Goal: Task Accomplishment & Management: Complete application form

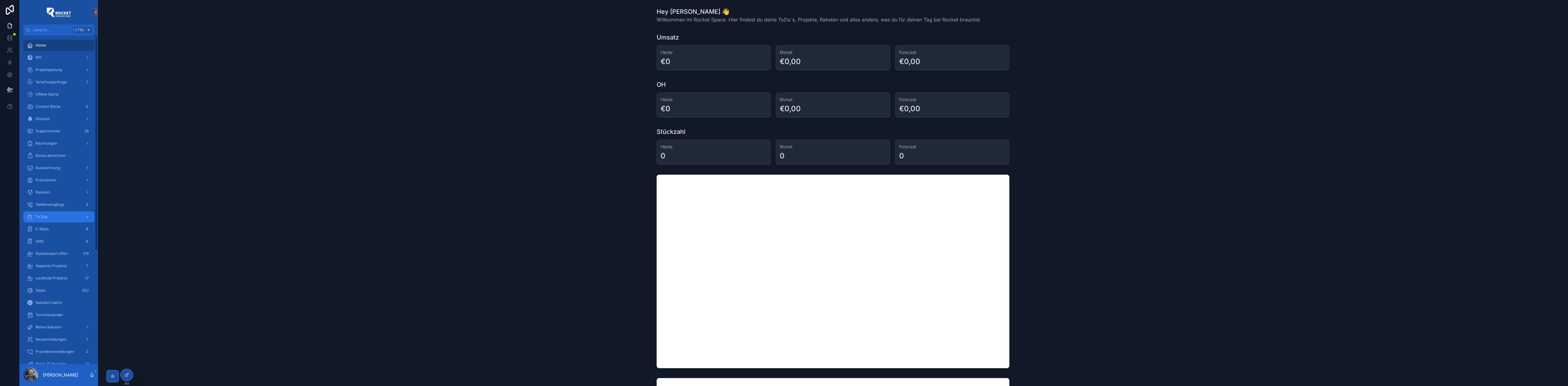
click at [58, 214] on div "To Dos" at bounding box center [59, 217] width 64 height 10
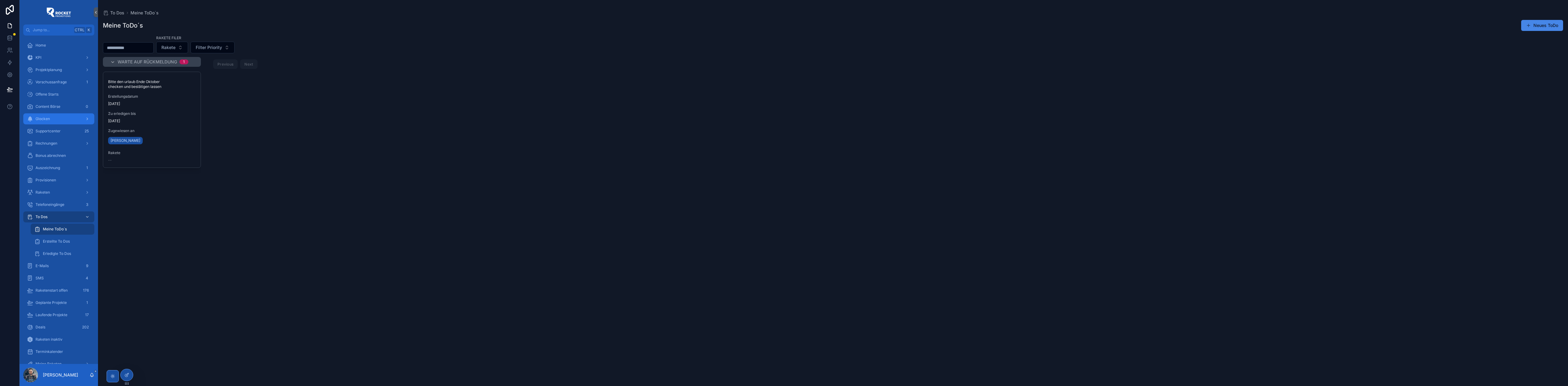
click at [51, 117] on div "Glocken" at bounding box center [59, 119] width 64 height 10
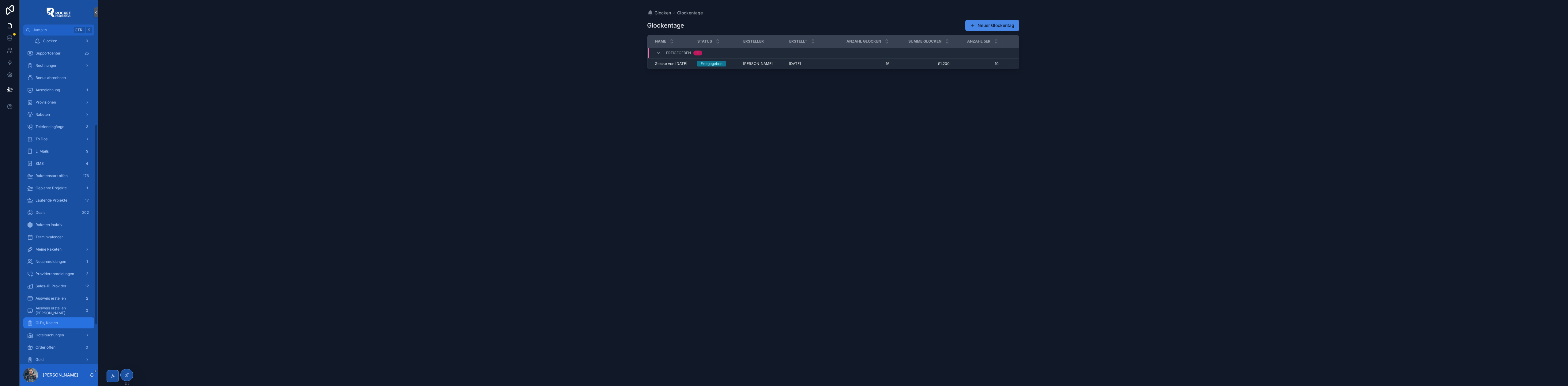
scroll to position [209, 0]
click at [51, 260] on div "Geld" at bounding box center [59, 265] width 64 height 10
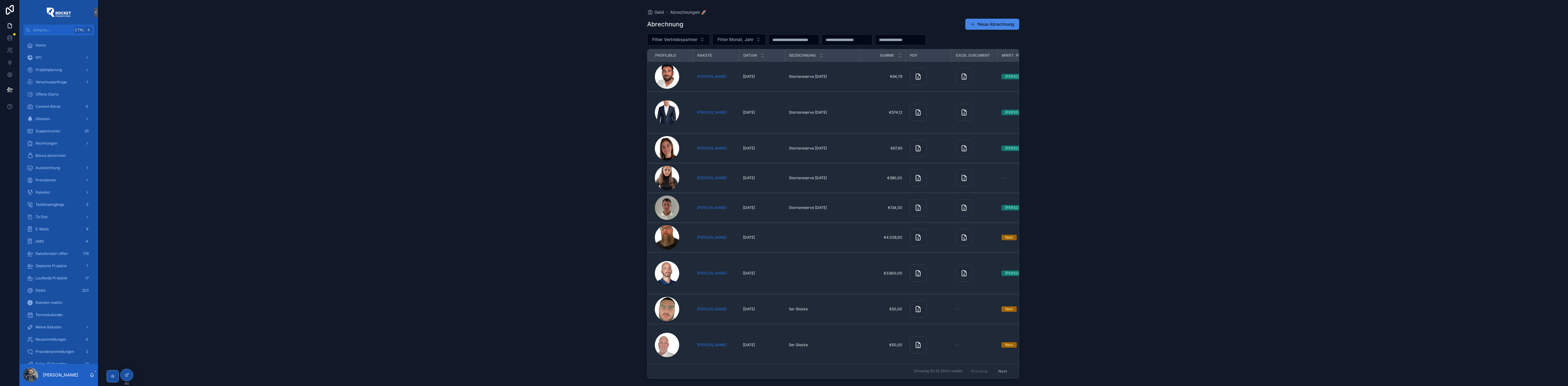
click at [859, 38] on input "scrollable content" at bounding box center [847, 40] width 50 height 9
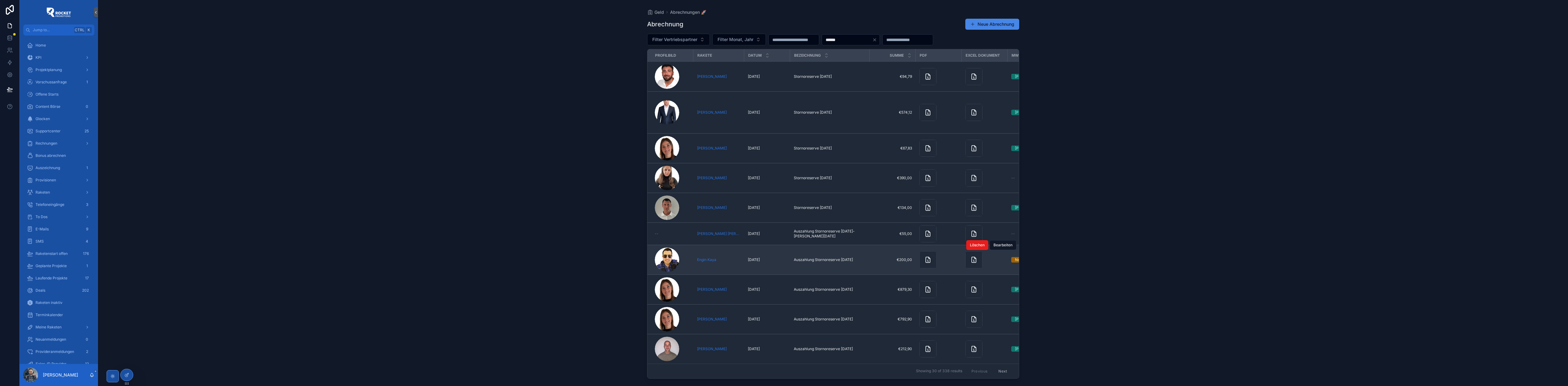
type input "******"
click at [803, 262] on span "Auszahlung Stornoreserve Juli 2024" at bounding box center [823, 260] width 59 height 5
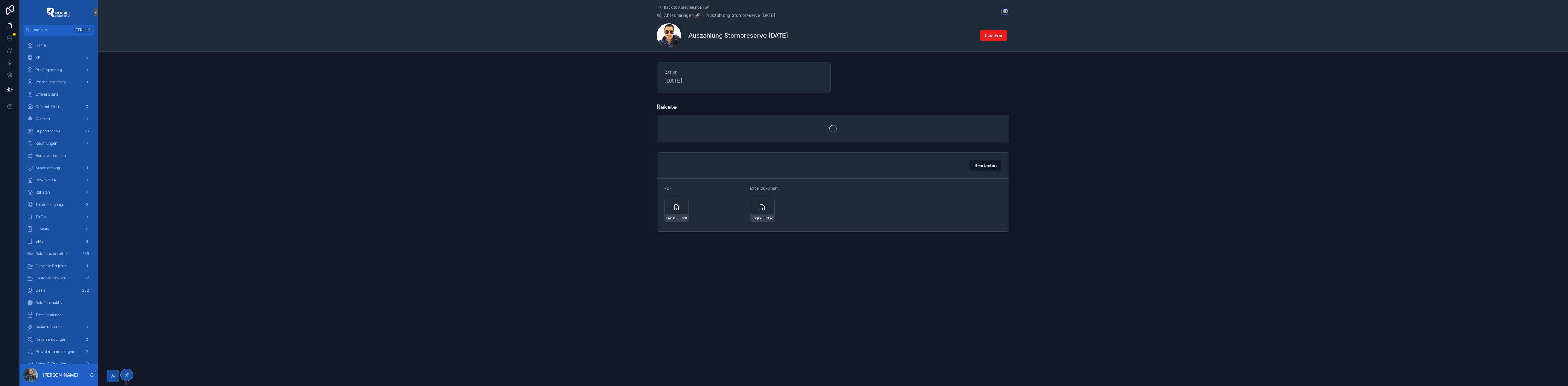
click at [702, 33] on h1 "Auszahlung Stornoreserve Juli 2024" at bounding box center [738, 35] width 100 height 9
copy h1 "Auszahlung"
click at [567, 130] on div "Rakete Rakete Engin Kaya Status Aktivität Geplant" at bounding box center [832, 130] width 1470 height 59
click at [676, 15] on span "Abrechnungen 🚀" at bounding box center [682, 15] width 36 height 6
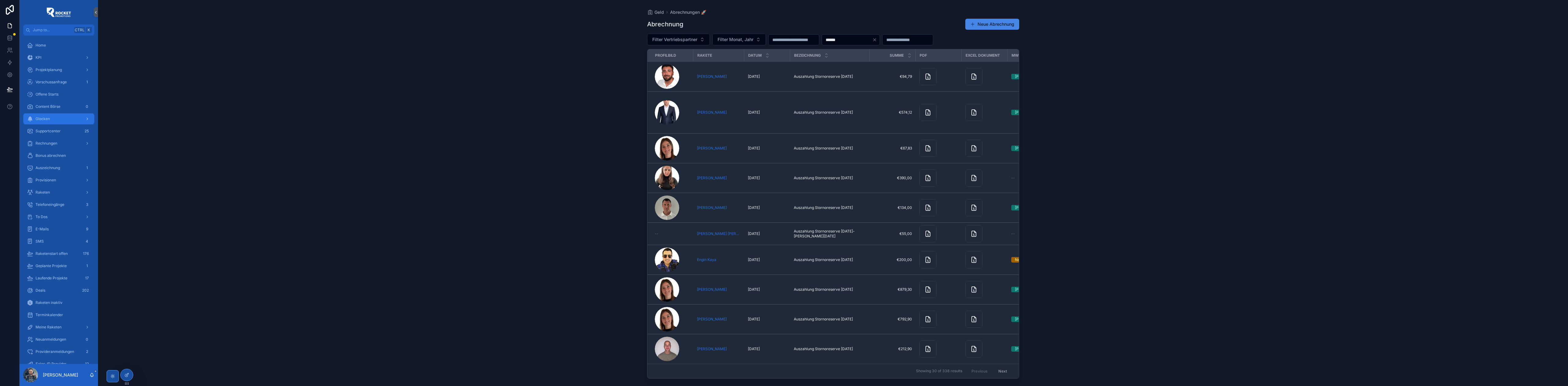
click at [54, 116] on div "Glocken" at bounding box center [59, 119] width 64 height 10
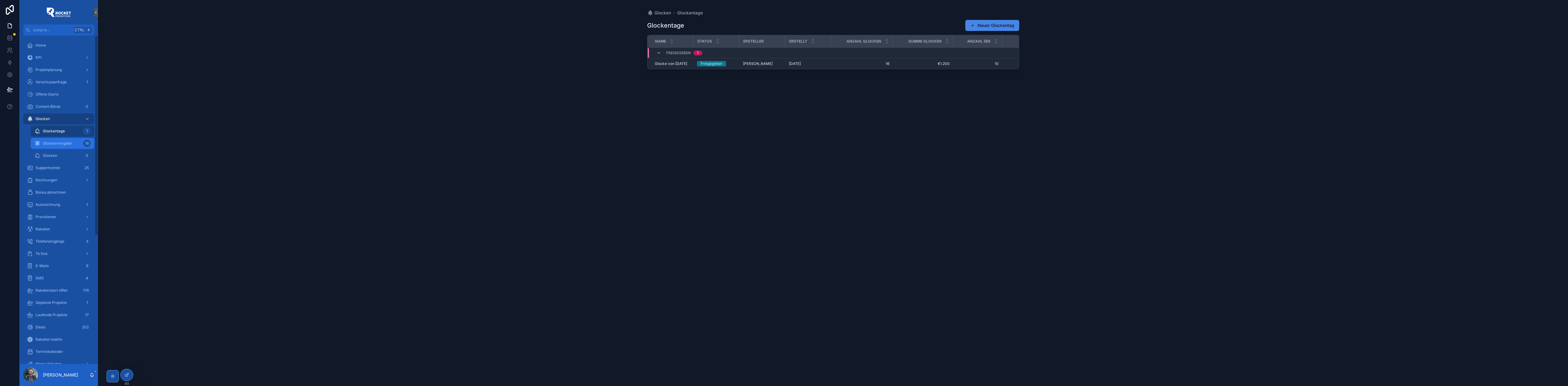
click at [46, 140] on div "Glockenvergabe 16" at bounding box center [62, 143] width 56 height 10
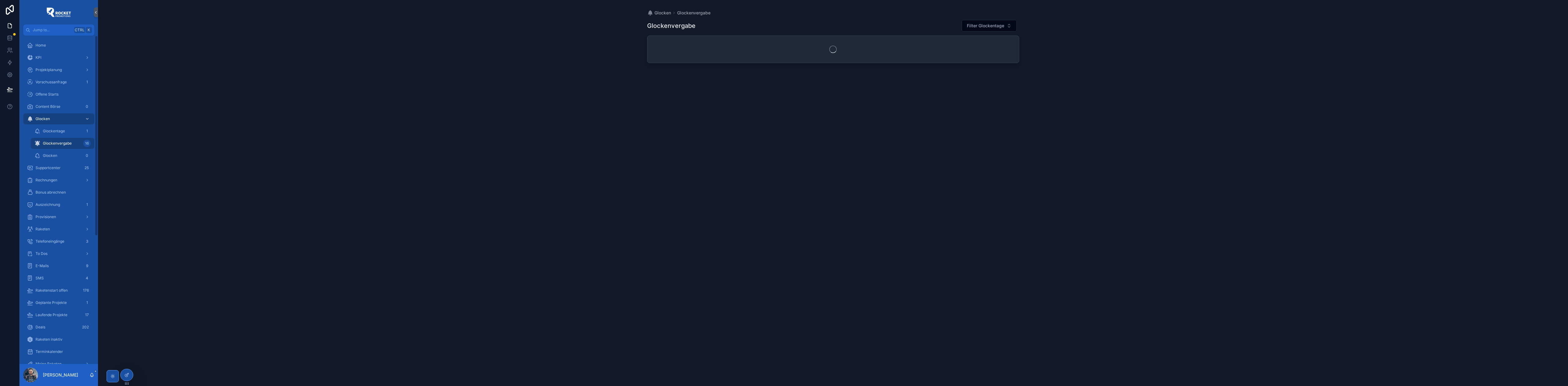
click at [70, 147] on div "Glockenvergabe 16" at bounding box center [62, 143] width 56 height 10
click at [67, 151] on div "Glocken 0" at bounding box center [62, 156] width 56 height 10
click at [998, 23] on button "Neue Glocke" at bounding box center [998, 26] width 43 height 11
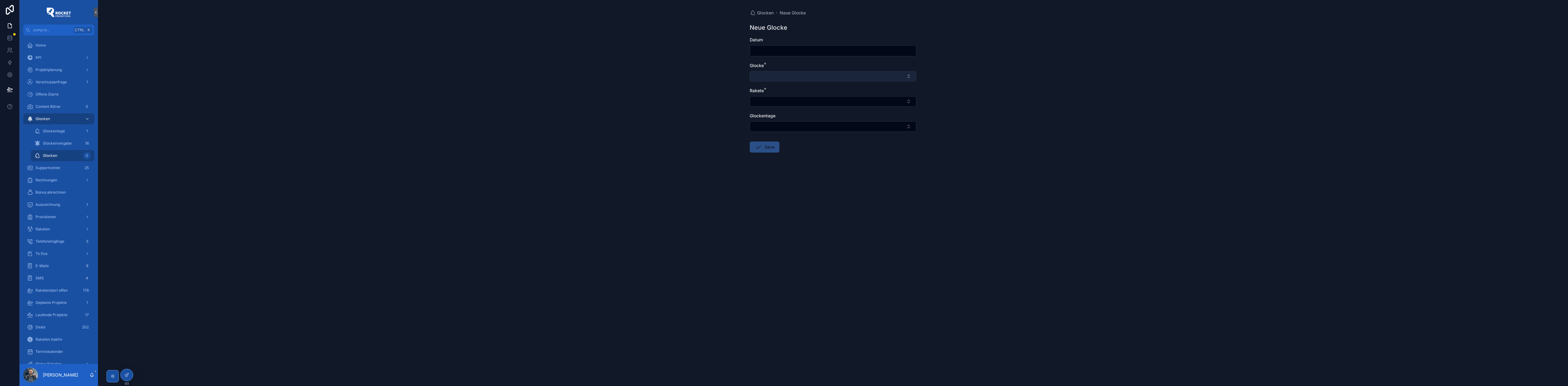
click at [784, 75] on button "Select Button" at bounding box center [832, 76] width 167 height 11
click at [772, 103] on span "15er Glocke" at bounding box center [765, 101] width 24 height 6
click at [707, 97] on div "Glocken Neue Glocke Neue Glocke Datum Glocke * 15er Glocke Rakete * Glockentage…" at bounding box center [832, 193] width 1470 height 386
click at [765, 103] on button "Select Button" at bounding box center [832, 102] width 167 height 11
click at [790, 113] on input "*******" at bounding box center [837, 115] width 151 height 11
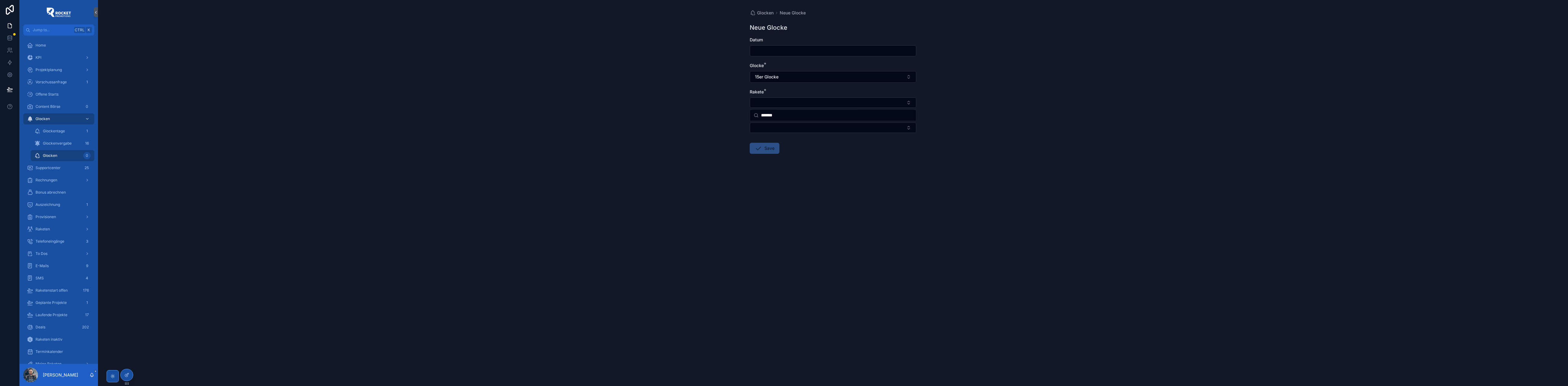
paste input "****"
type input "**********"
click at [783, 125] on div "Alya Kaylan" at bounding box center [833, 127] width 163 height 10
click at [771, 126] on button "Select Button" at bounding box center [832, 129] width 167 height 11
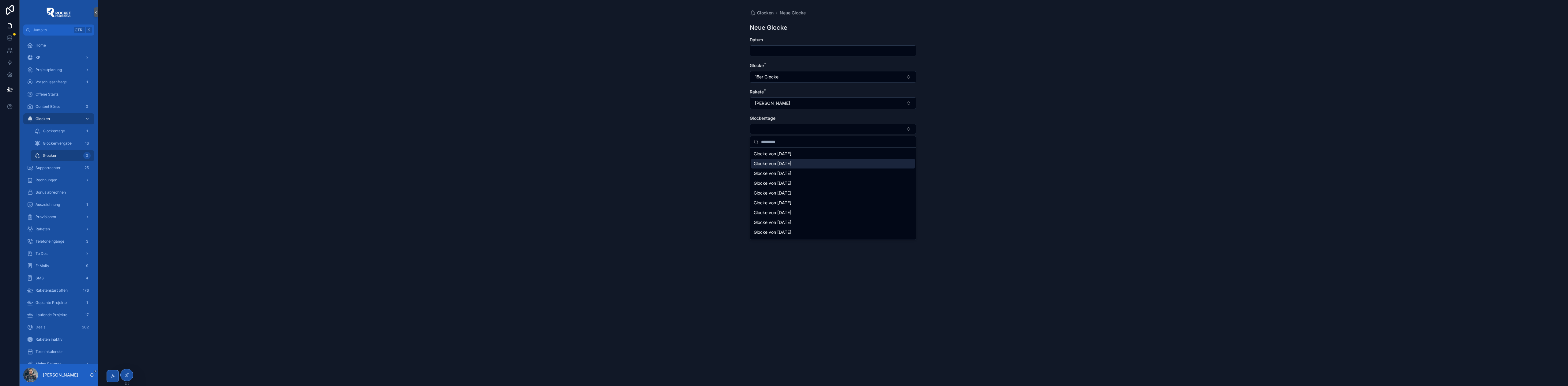
click at [799, 160] on div "Glocke von 25/09/2025" at bounding box center [833, 164] width 163 height 10
click at [684, 138] on div "Glocken Neue Glocke Neue Glocke Datum Glocke * 15er Glocke Rakete * Alya Kaylan…" at bounding box center [832, 193] width 1470 height 386
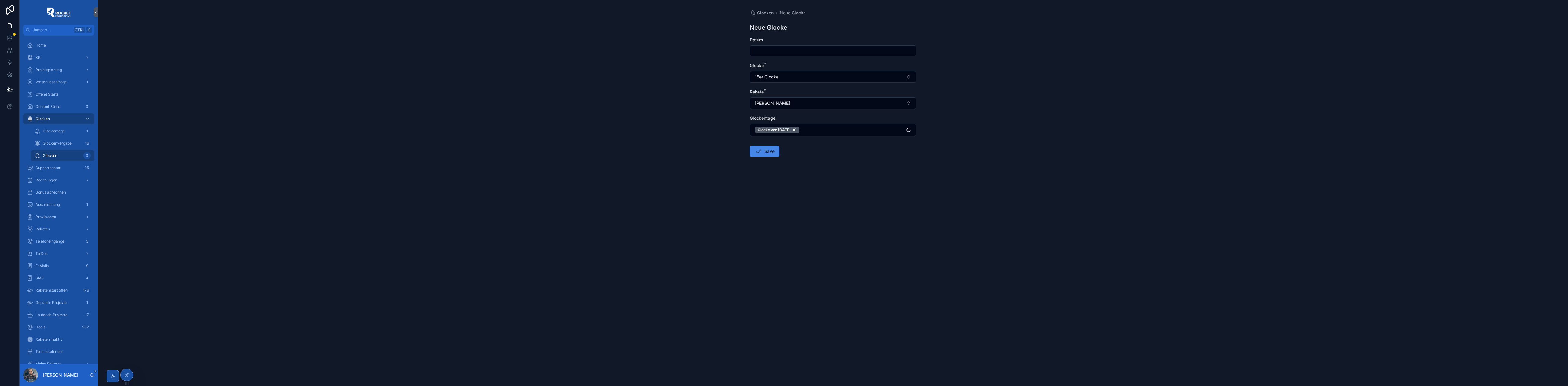
click at [783, 53] on input "scrollable content" at bounding box center [833, 51] width 166 height 9
click at [831, 139] on button "25" at bounding box center [833, 143] width 11 height 11
type input "*********"
click at [703, 138] on div "Glocken Neue Glocke Neue Glocke Datum ********* Glocke * 15er Glocke Rakete * A…" at bounding box center [832, 193] width 1470 height 386
click at [764, 155] on button "Save" at bounding box center [764, 151] width 30 height 11
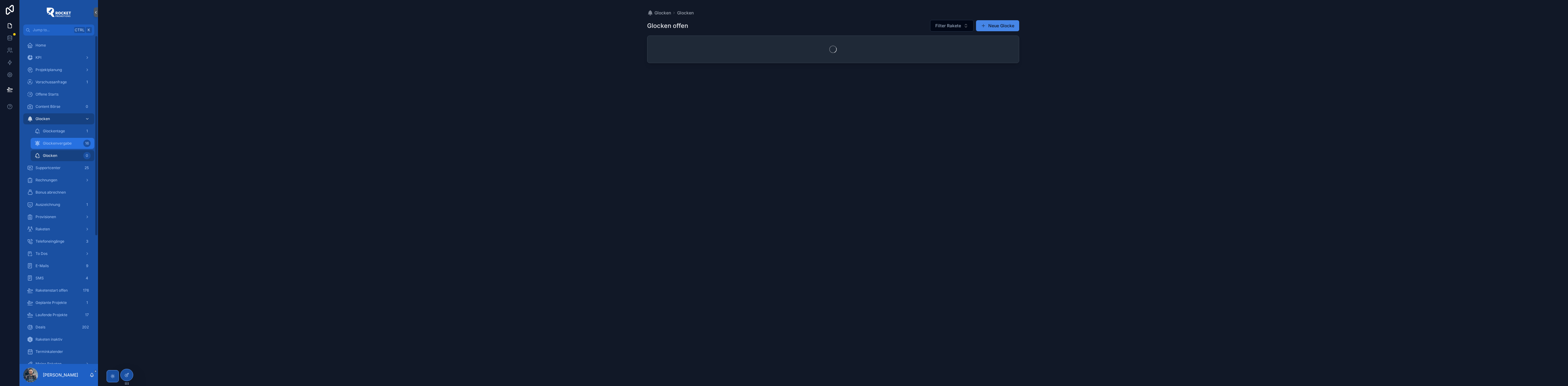
click at [66, 146] on div "Glockenvergabe 16" at bounding box center [62, 143] width 56 height 10
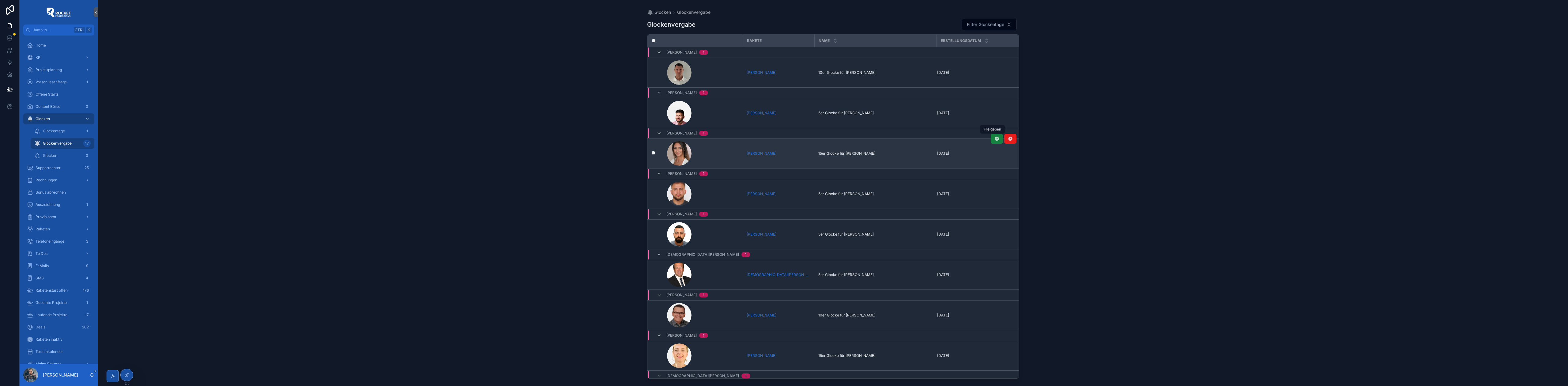
click at [991, 139] on button "scrollable content" at bounding box center [997, 139] width 12 height 10
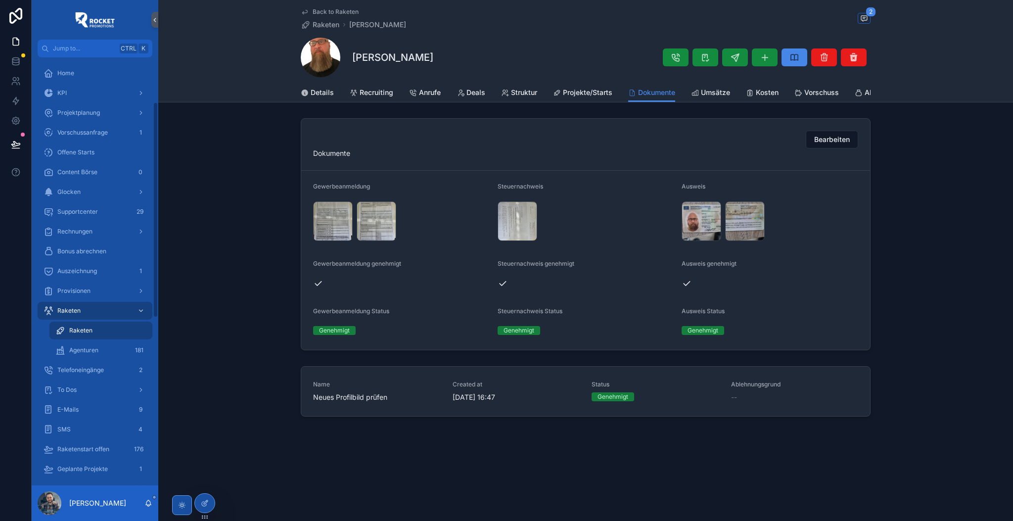
scroll to position [89, 0]
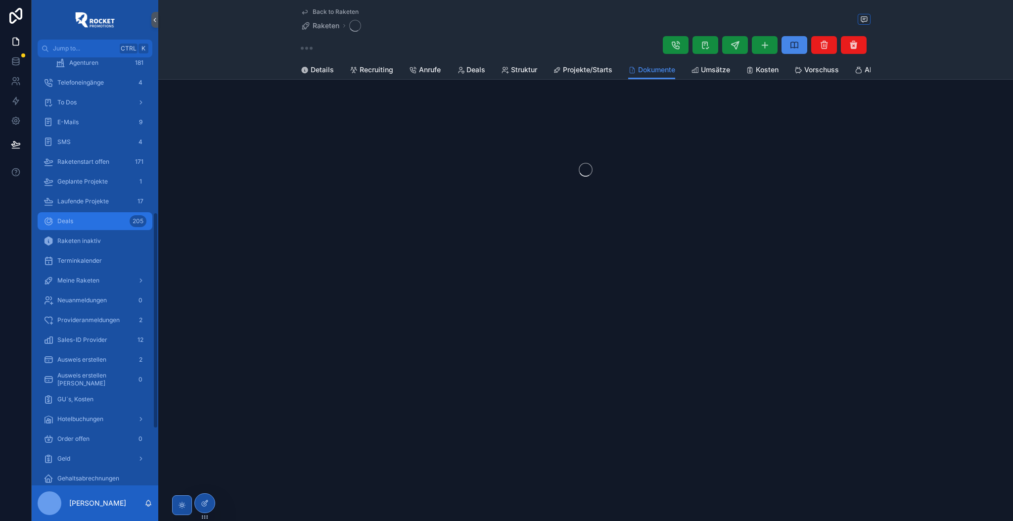
scroll to position [307, 0]
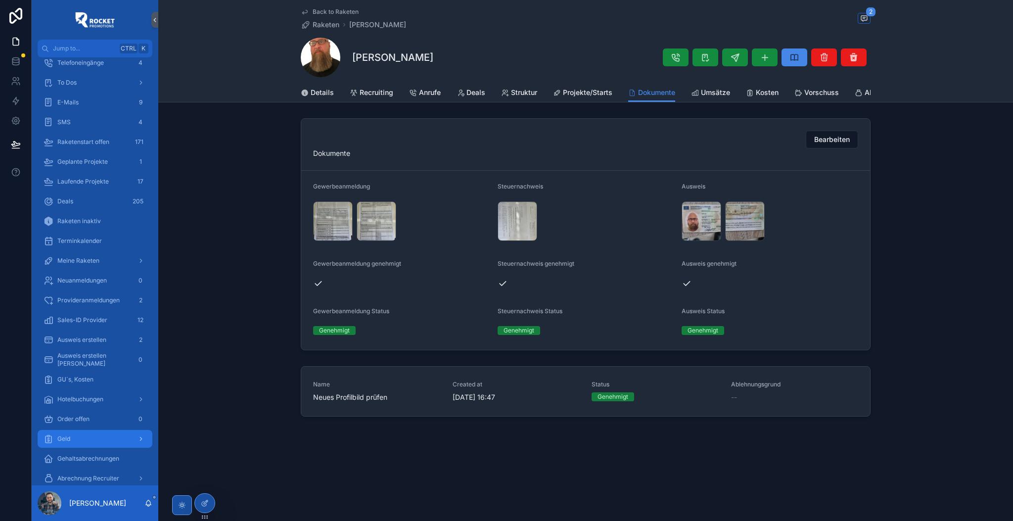
click at [86, 434] on div "Geld" at bounding box center [95, 439] width 103 height 16
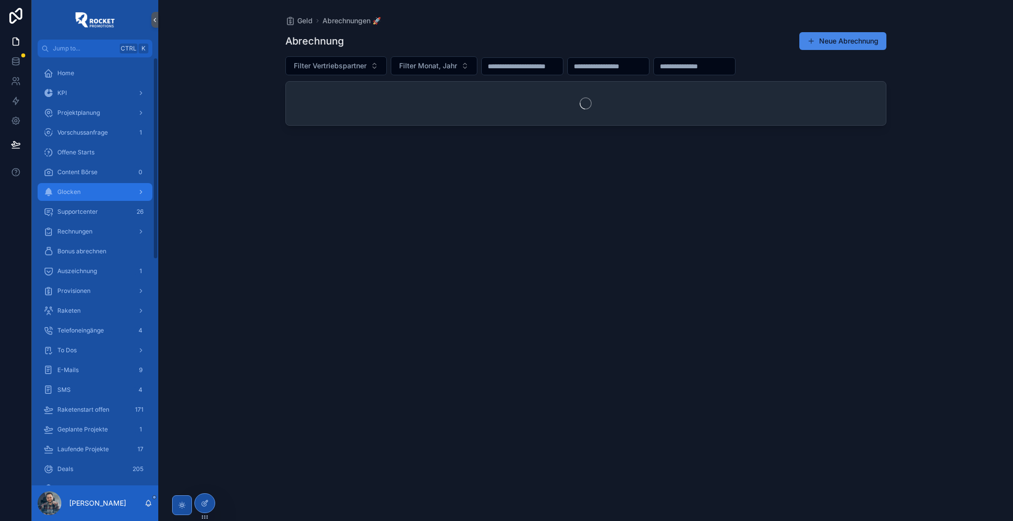
click at [90, 187] on div "Glocken" at bounding box center [95, 192] width 103 height 16
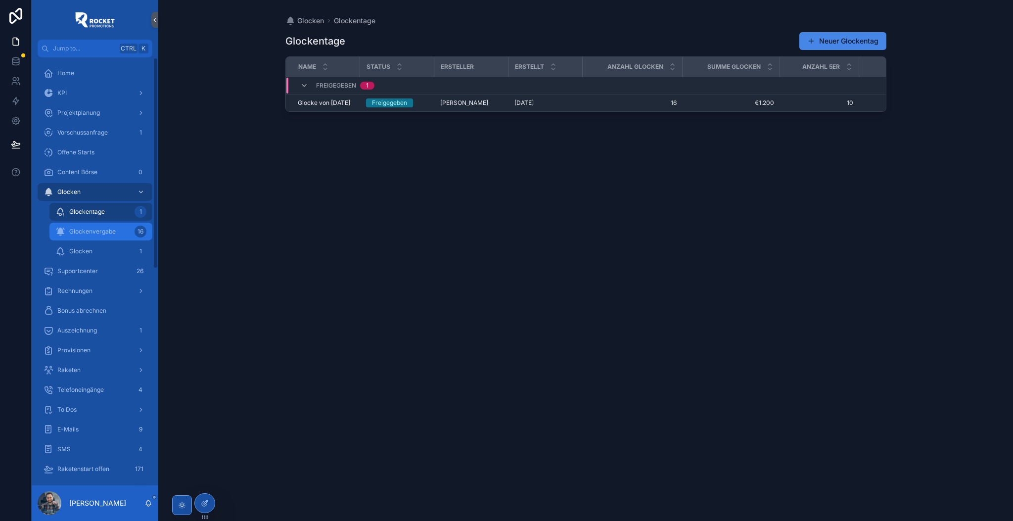
click at [132, 226] on div "Glockenvergabe 16" at bounding box center [100, 231] width 91 height 16
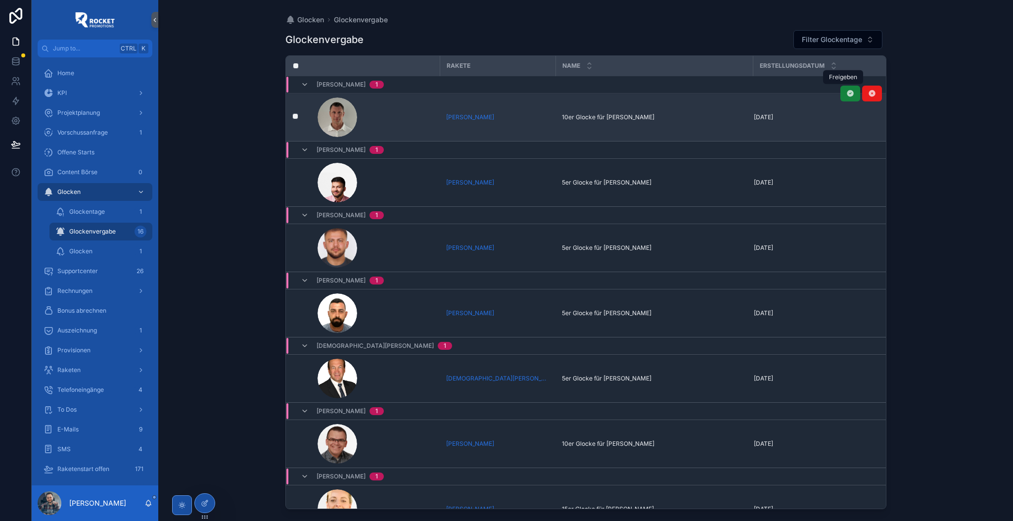
click at [846, 97] on icon "scrollable content" at bounding box center [850, 93] width 8 height 8
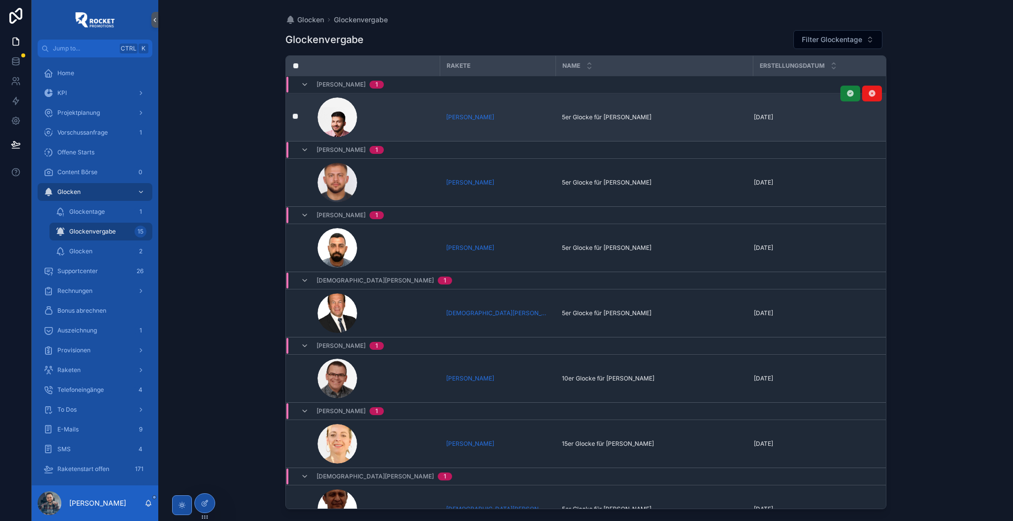
click at [846, 94] on icon "scrollable content" at bounding box center [850, 93] width 8 height 8
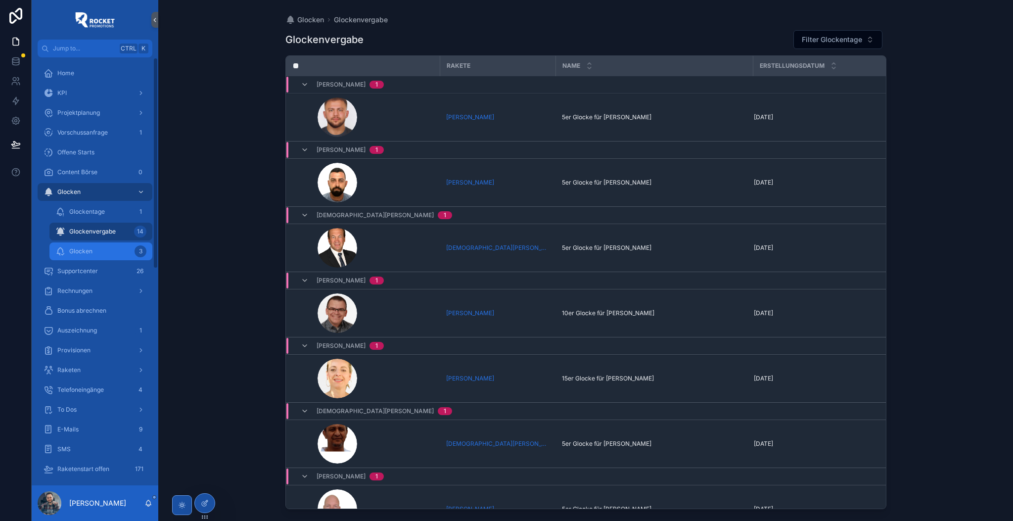
click at [92, 246] on div "Glocken 3" at bounding box center [100, 251] width 91 height 16
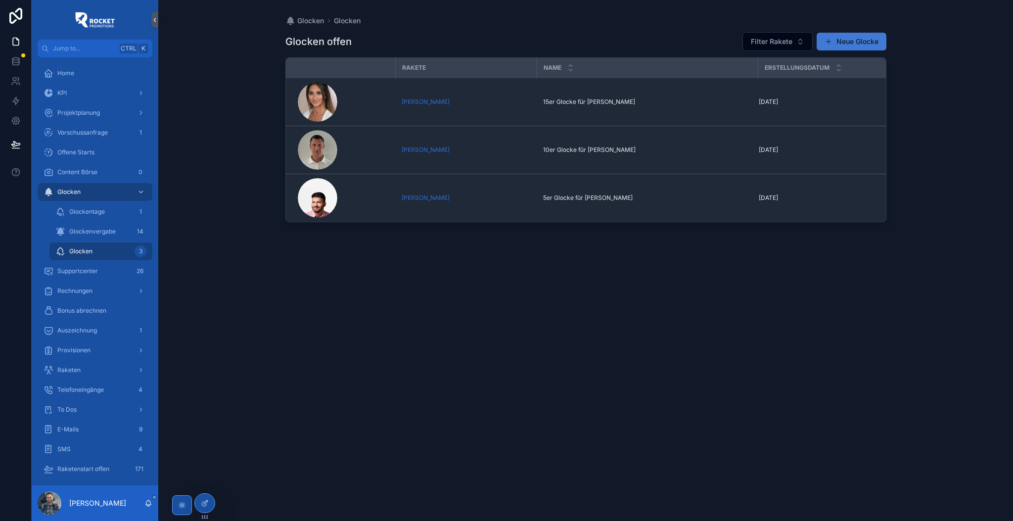
click at [841, 43] on button "Neue Glocke" at bounding box center [851, 42] width 70 height 18
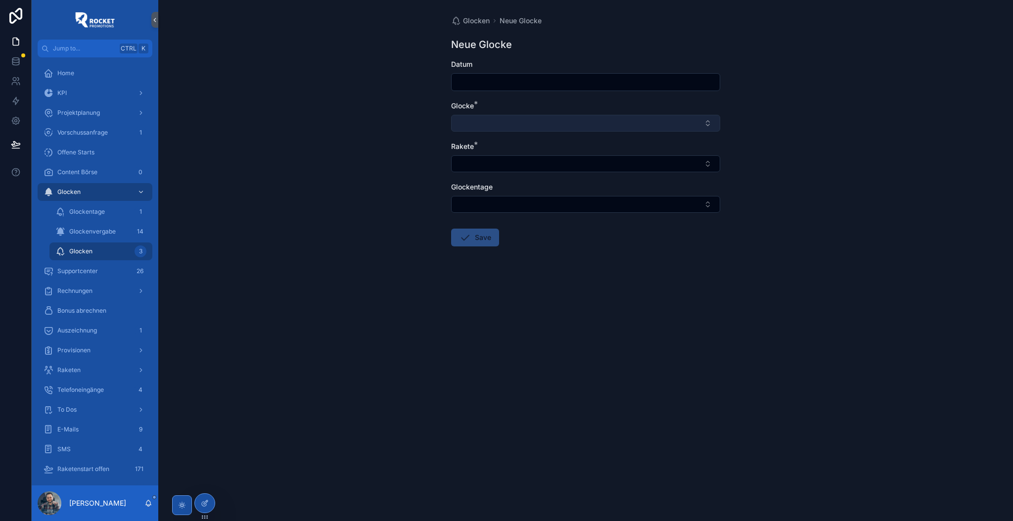
click at [510, 124] on button "Select Button" at bounding box center [585, 123] width 269 height 17
type input "**********"
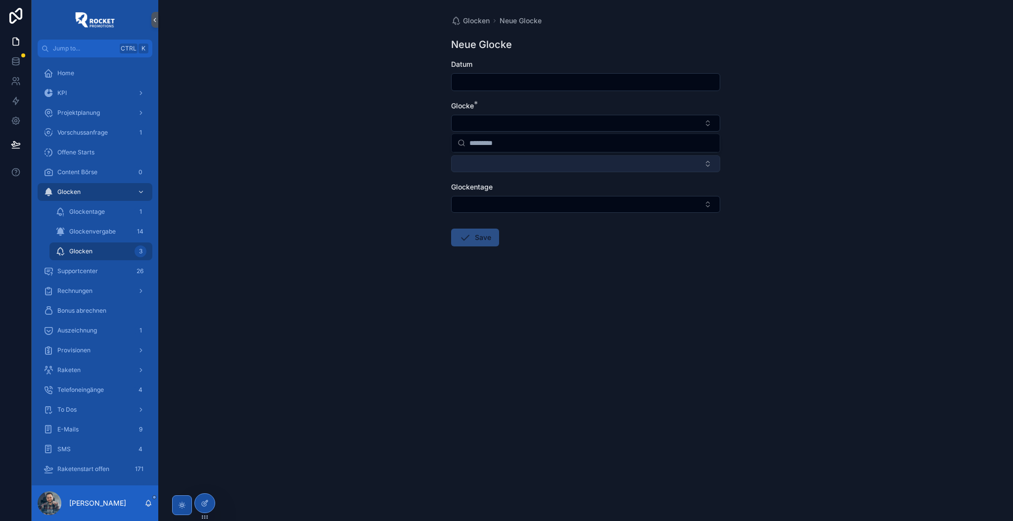
click at [485, 169] on button "Select Button" at bounding box center [585, 163] width 269 height 17
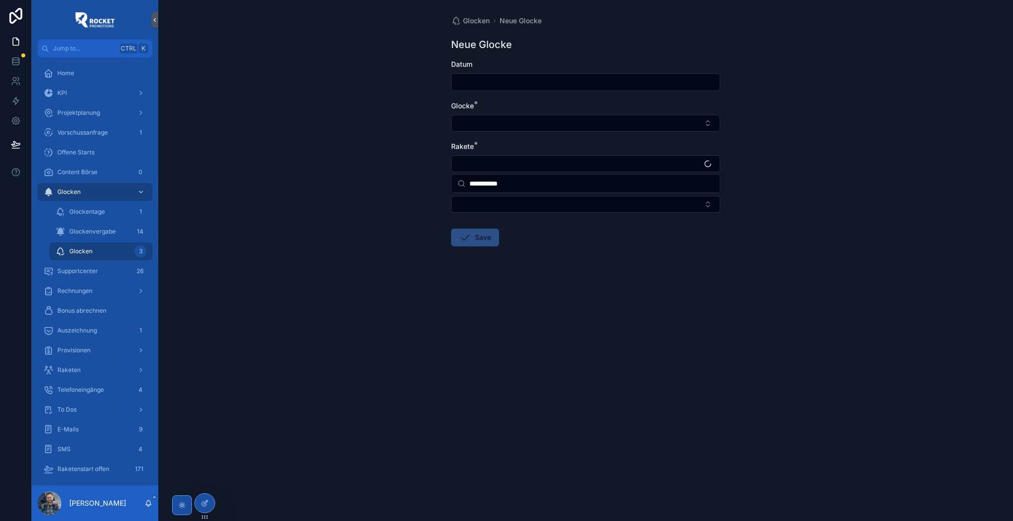
type input "**********"
click at [483, 205] on span "Alya Kaylan" at bounding box center [485, 203] width 57 height 10
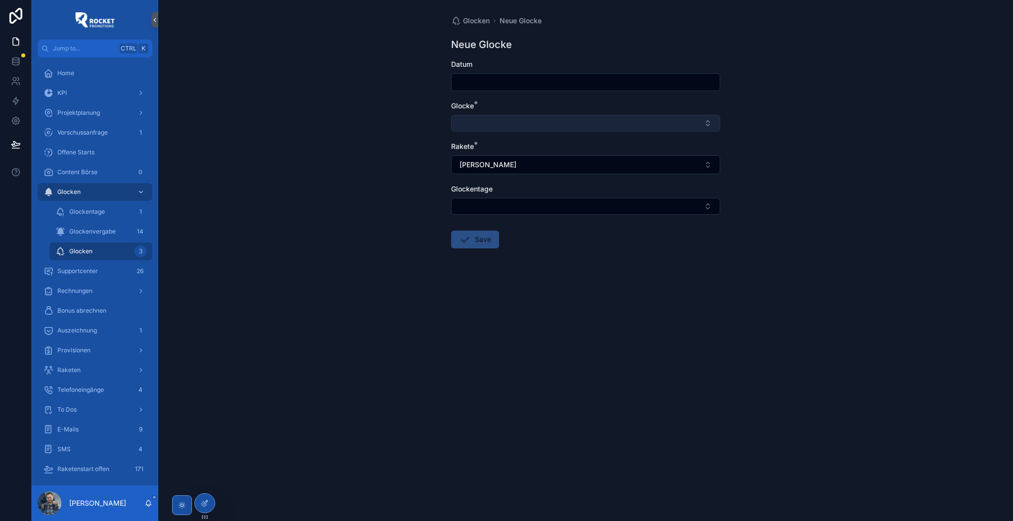
click at [495, 127] on button "Select Button" at bounding box center [585, 123] width 269 height 17
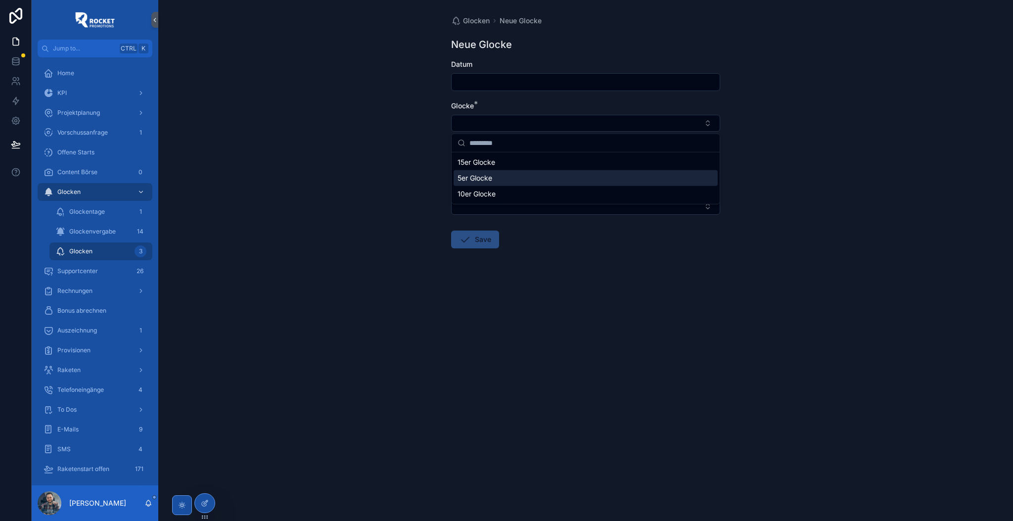
click at [485, 176] on span "5er Glocke" at bounding box center [474, 178] width 35 height 10
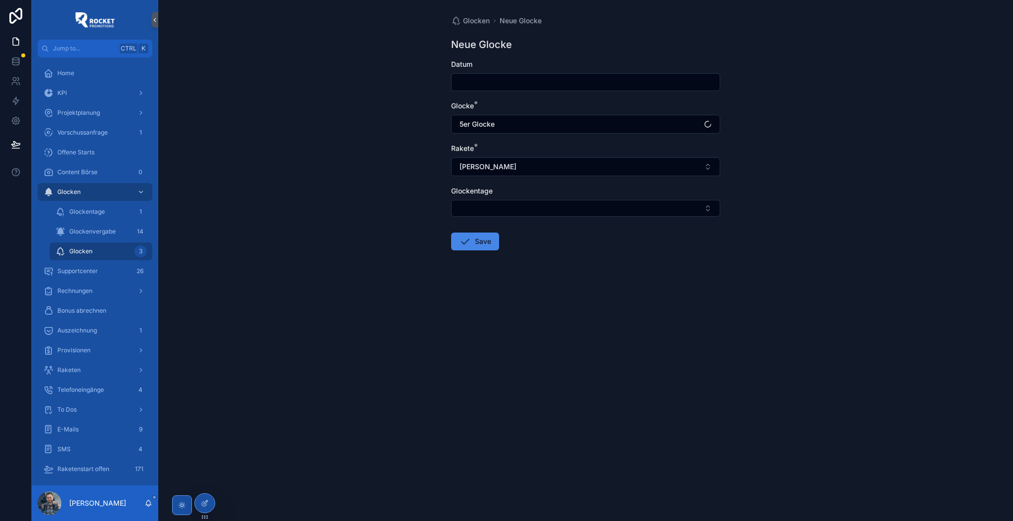
click at [412, 134] on div "Glocken Neue Glocke Neue Glocke Datum Glocke * 5er Glocke Rakete * Alya Kaylan …" at bounding box center [585, 260] width 854 height 521
click at [466, 79] on input "scrollable content" at bounding box center [585, 82] width 268 height 14
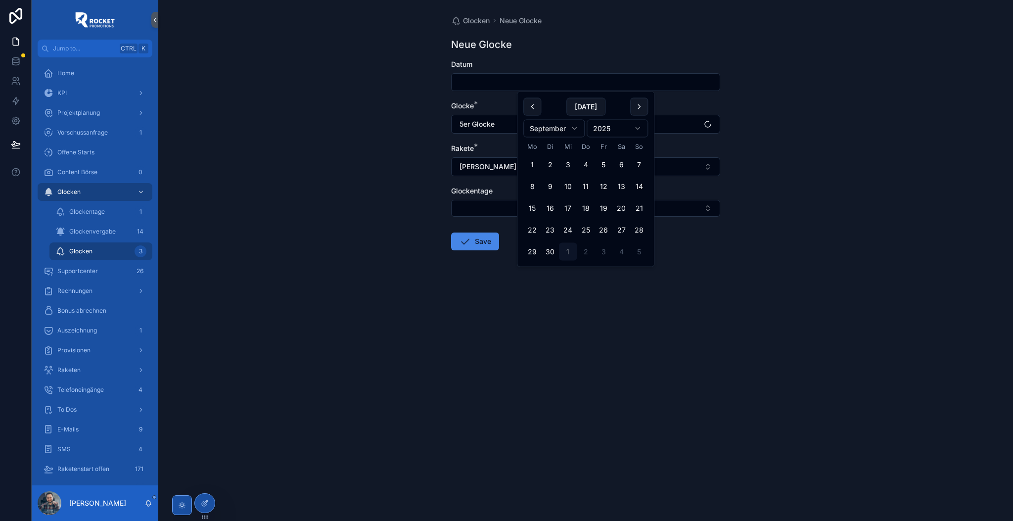
click at [567, 253] on button "1" at bounding box center [568, 252] width 18 height 18
click at [550, 164] on button "30" at bounding box center [550, 165] width 18 height 18
type input "*********"
click at [371, 169] on div "Glocken Neue Glocke Neue Glocke Datum ********* Glocke * 5er Glocke Rakete * Al…" at bounding box center [585, 260] width 854 height 521
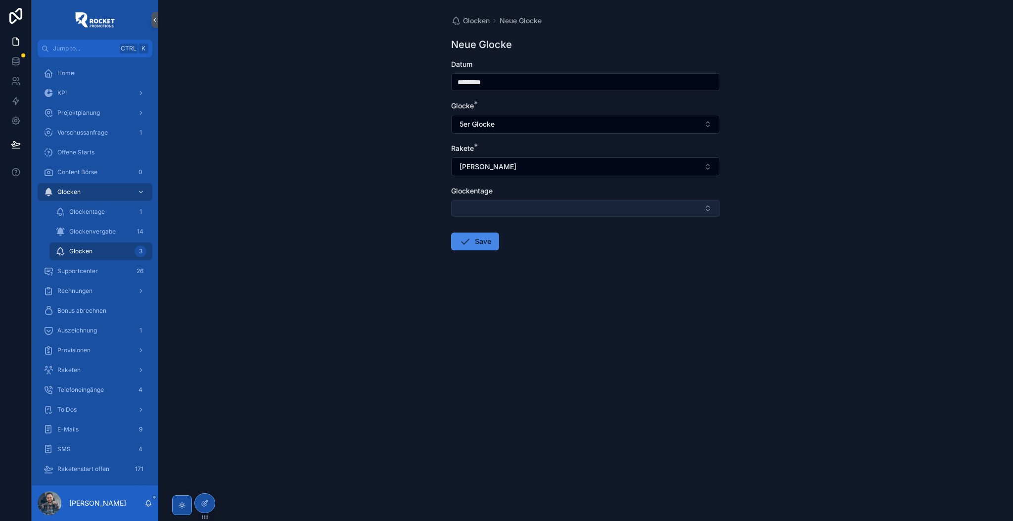
click at [477, 203] on button "Select Button" at bounding box center [585, 208] width 269 height 17
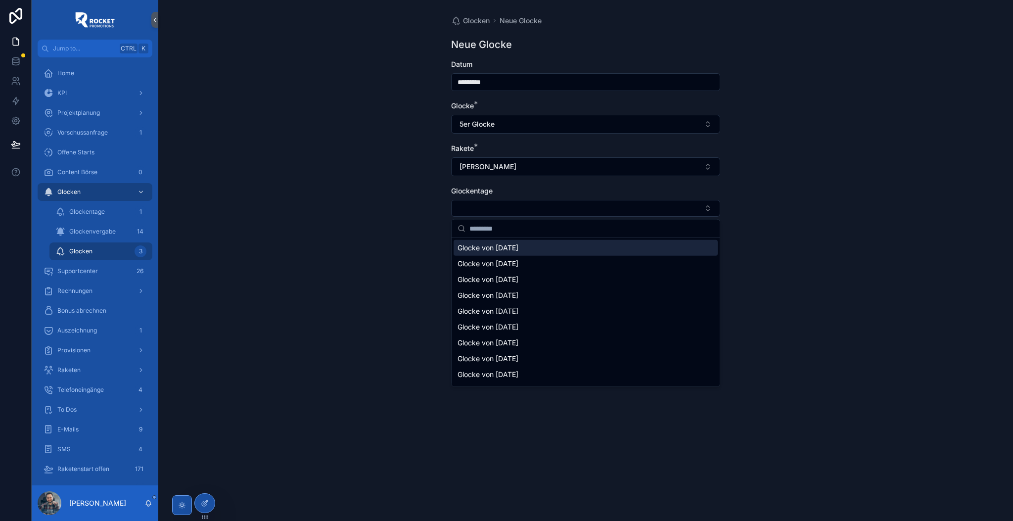
click at [512, 247] on span "Glocke von 30/09/2025" at bounding box center [487, 248] width 61 height 10
click at [391, 212] on div "Glocken Neue Glocke Neue Glocke Datum ********* Glocke * 5er Glocke Rakete * Al…" at bounding box center [585, 260] width 854 height 521
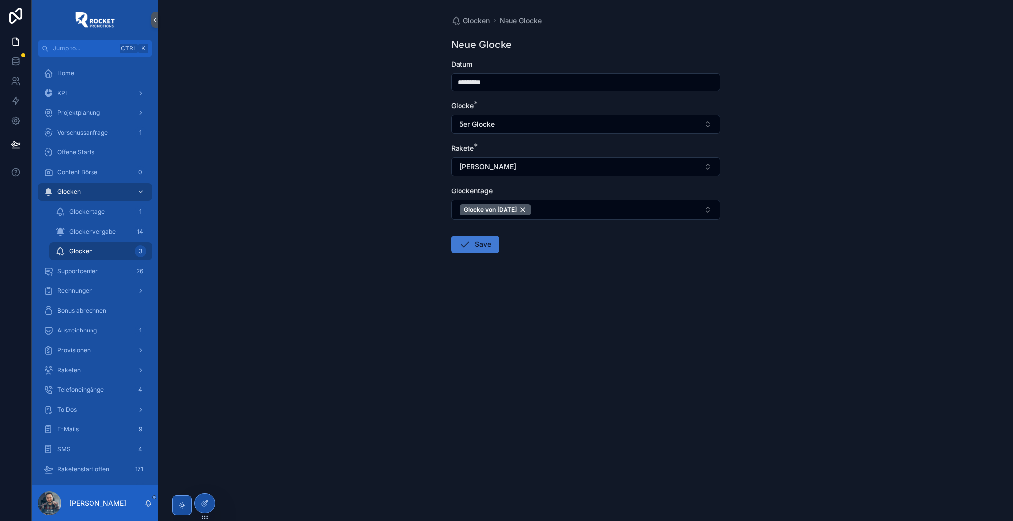
click at [468, 248] on icon "scrollable content" at bounding box center [465, 244] width 12 height 12
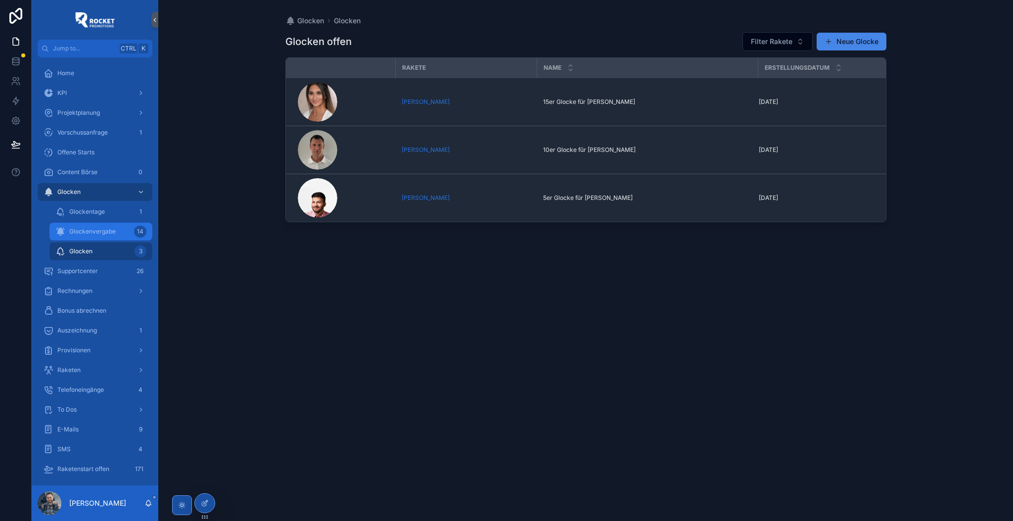
click at [104, 227] on span "Glockenvergabe" at bounding box center [92, 231] width 46 height 8
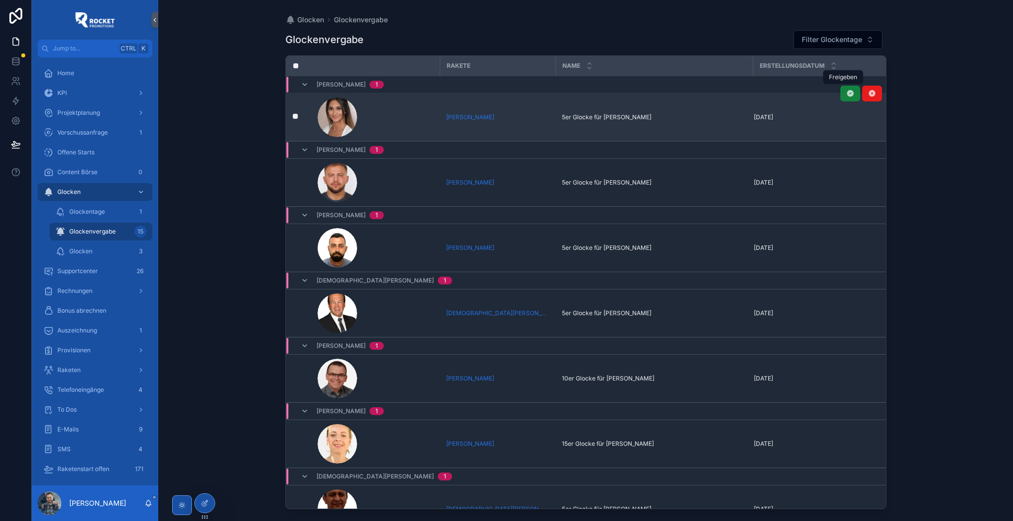
click at [846, 96] on icon "scrollable content" at bounding box center [850, 93] width 8 height 8
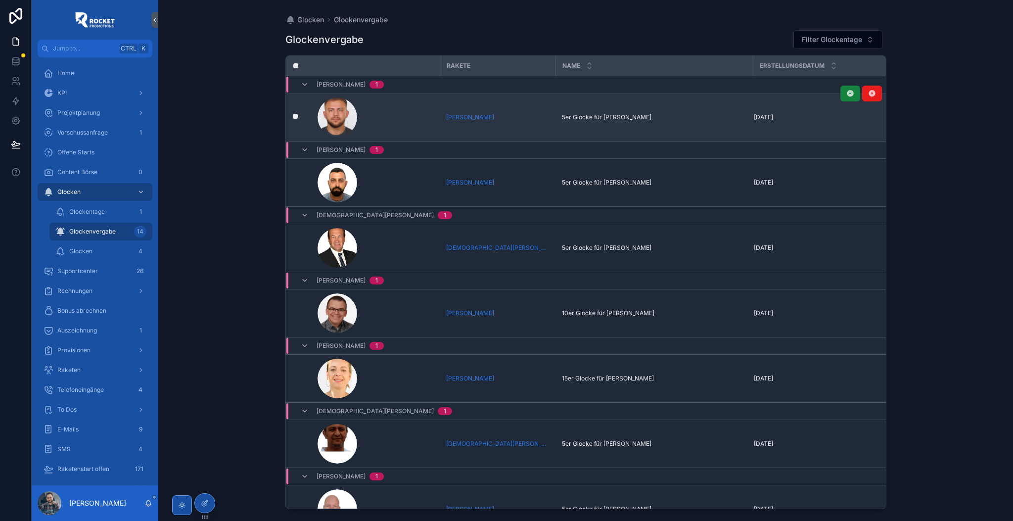
click at [841, 97] on button "scrollable content" at bounding box center [850, 94] width 20 height 16
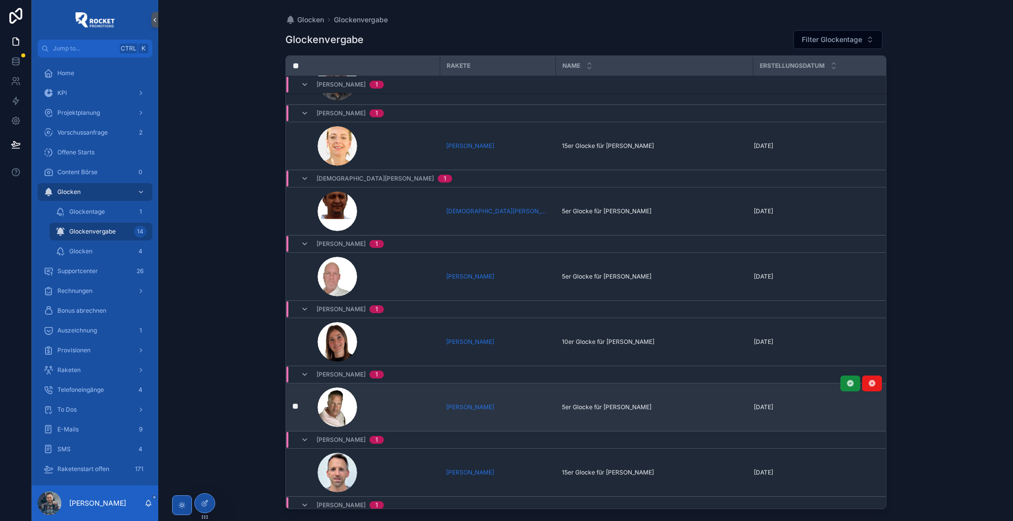
scroll to position [264, 0]
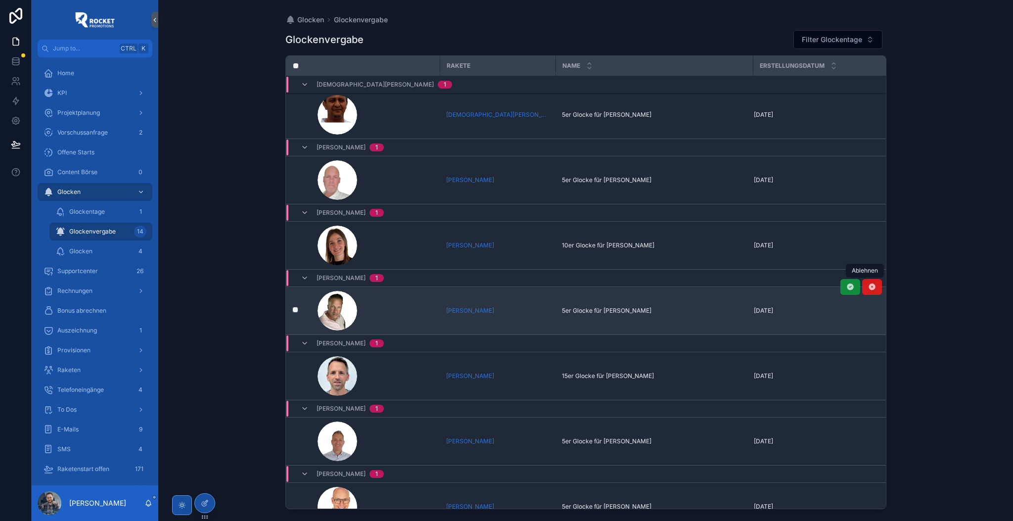
click at [868, 289] on icon "scrollable content" at bounding box center [872, 287] width 8 height 8
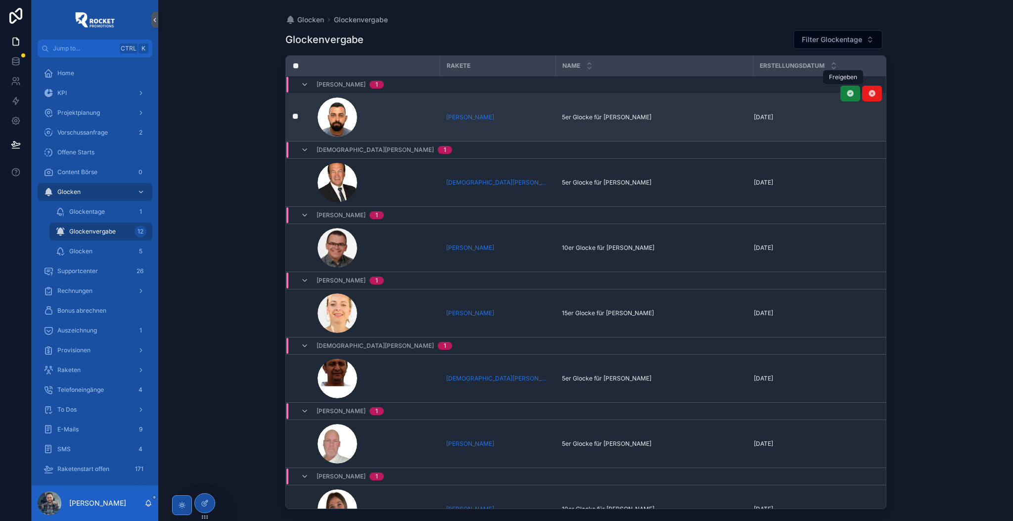
click at [846, 94] on icon "scrollable content" at bounding box center [850, 93] width 8 height 8
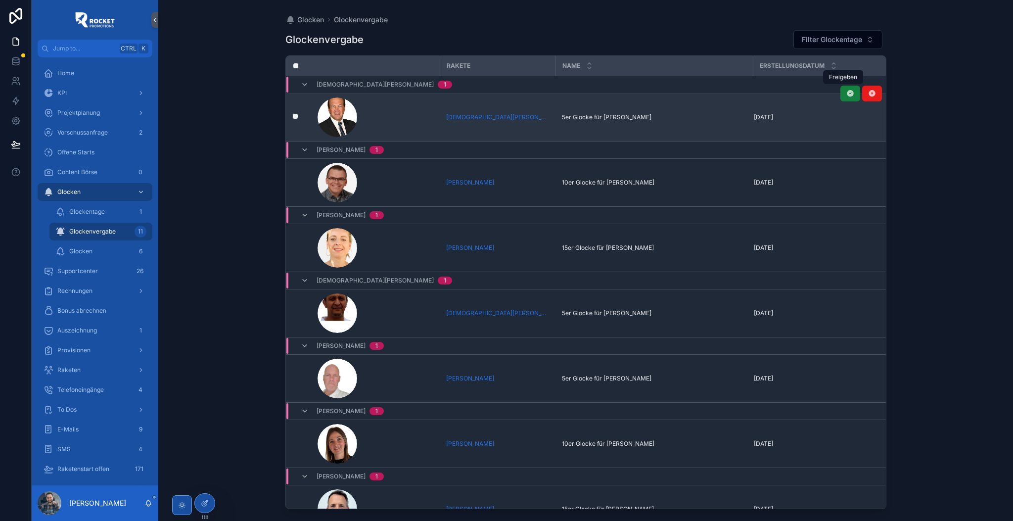
click at [846, 94] on icon "scrollable content" at bounding box center [850, 93] width 8 height 8
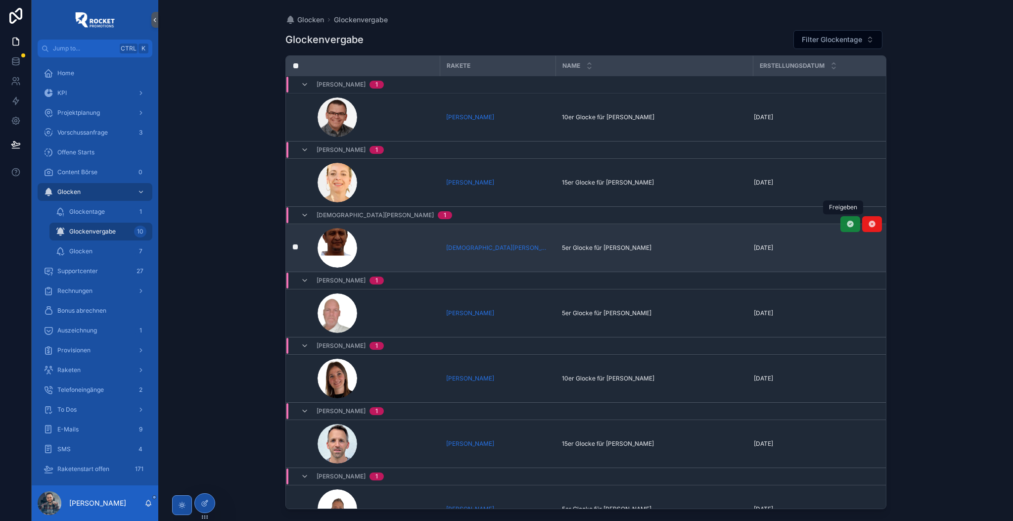
click at [840, 224] on button "scrollable content" at bounding box center [850, 224] width 20 height 16
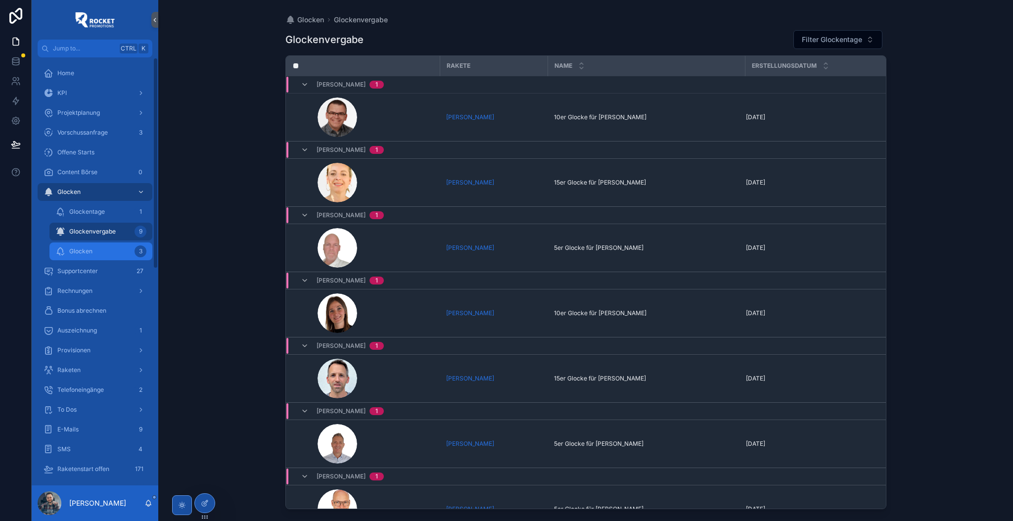
click at [111, 252] on div "Glocken 3" at bounding box center [100, 251] width 91 height 16
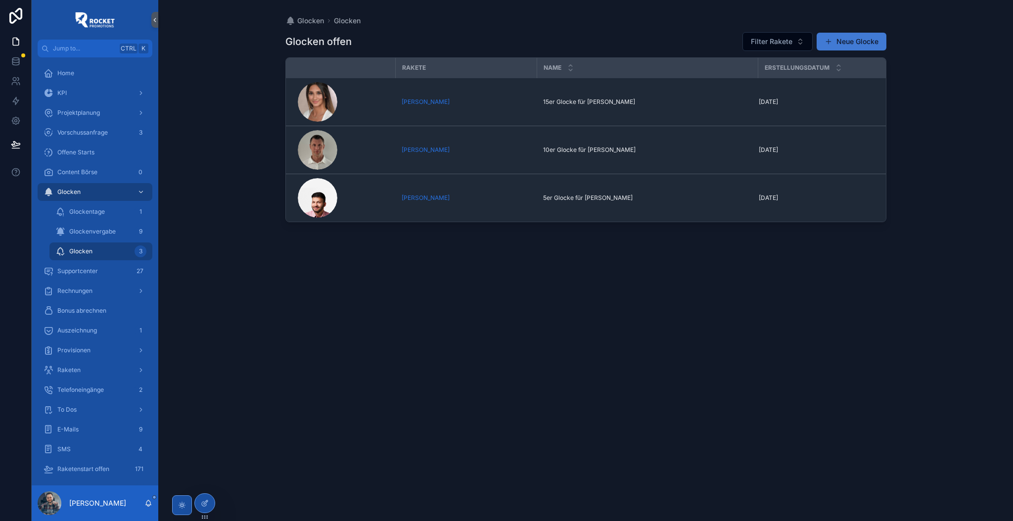
click at [868, 44] on button "Neue Glocke" at bounding box center [851, 42] width 70 height 18
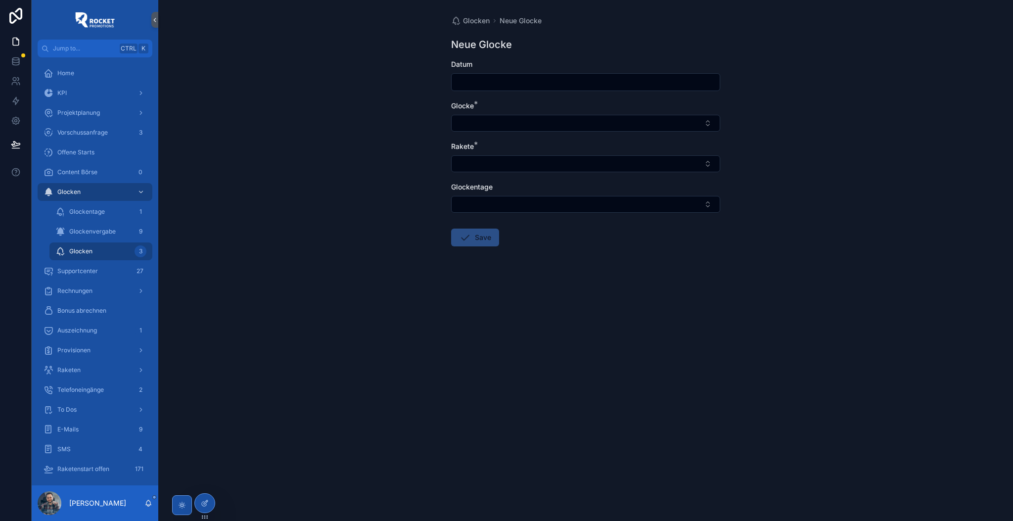
click at [526, 87] on input "scrollable content" at bounding box center [585, 82] width 268 height 14
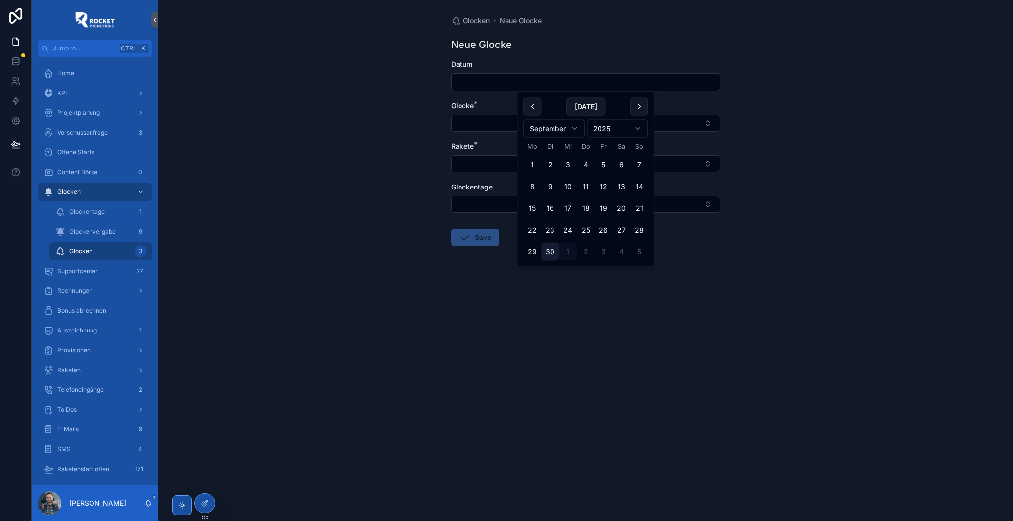
click at [554, 251] on button "30" at bounding box center [550, 252] width 18 height 18
type input "*********"
click at [488, 126] on button "Select Button" at bounding box center [585, 123] width 269 height 17
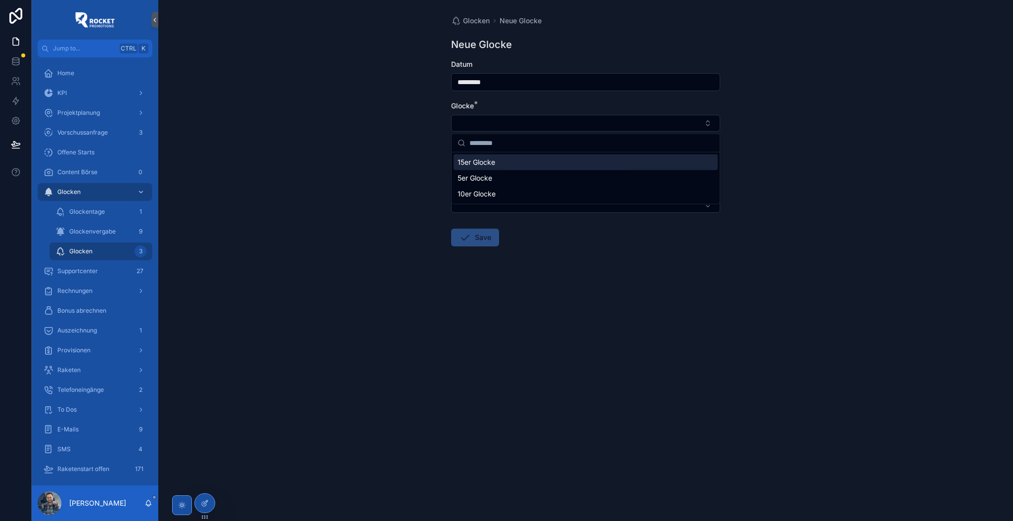
click at [488, 163] on span "15er Glocke" at bounding box center [476, 162] width 38 height 10
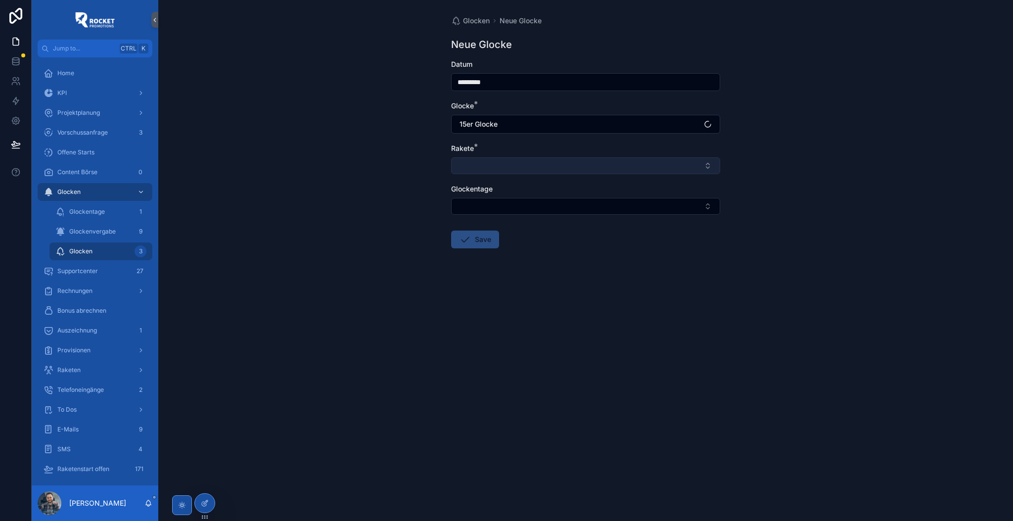
click at [488, 167] on button "Select Button" at bounding box center [585, 165] width 269 height 17
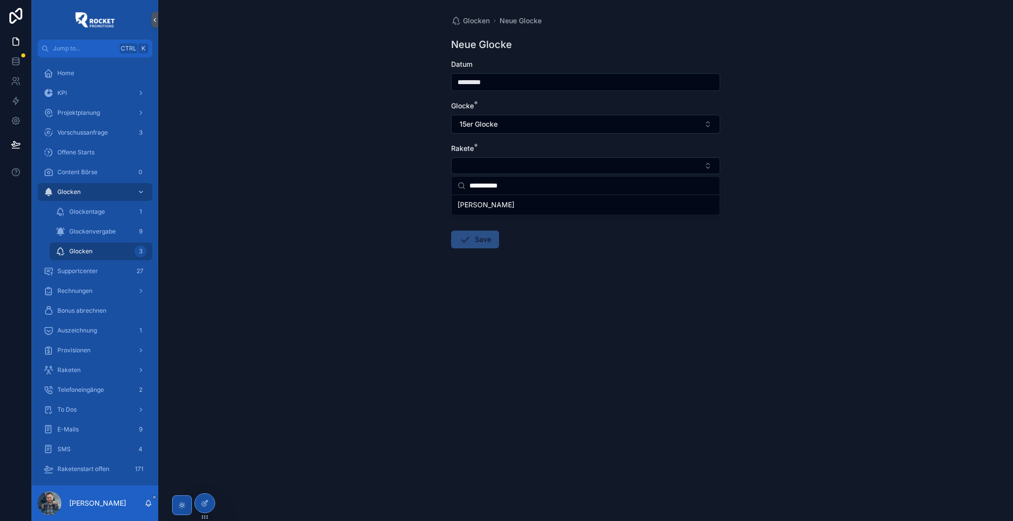
type input "**********"
click at [507, 199] on div "Erol Kaylan" at bounding box center [585, 205] width 264 height 16
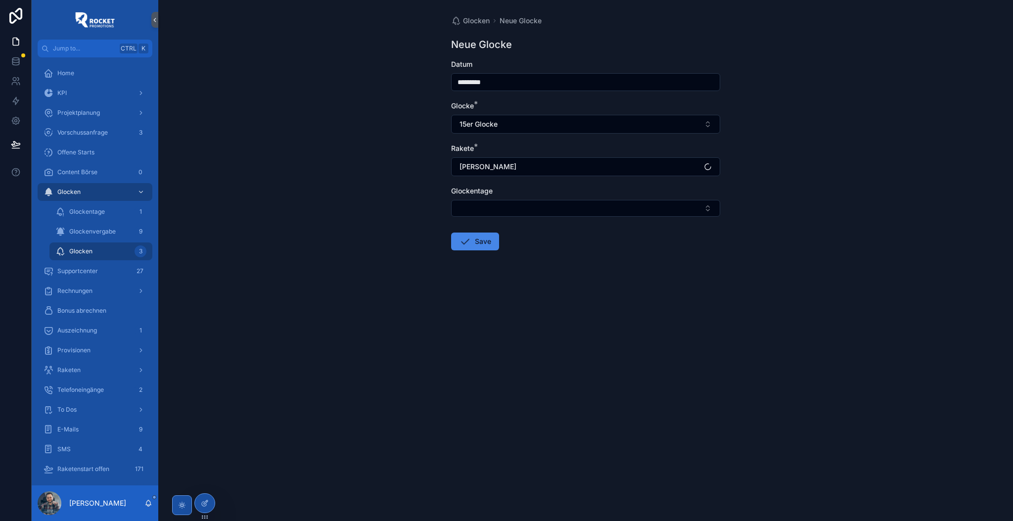
click at [381, 187] on div "Glocken Neue Glocke Neue Glocke Datum ********* Glocke * 15er Glocke Rakete * E…" at bounding box center [585, 260] width 854 height 521
click at [454, 197] on div "Glockentage" at bounding box center [585, 201] width 269 height 31
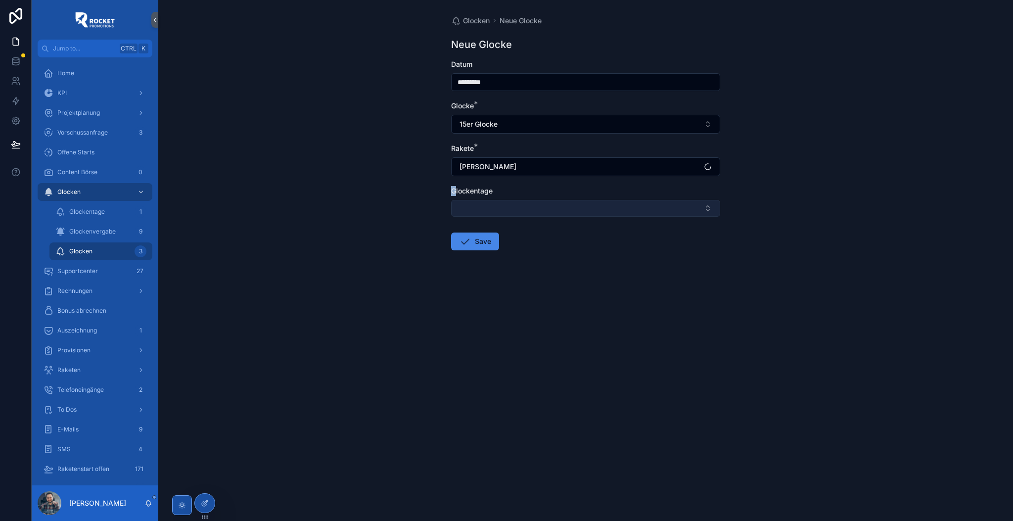
click at [463, 203] on button "Select Button" at bounding box center [585, 208] width 269 height 17
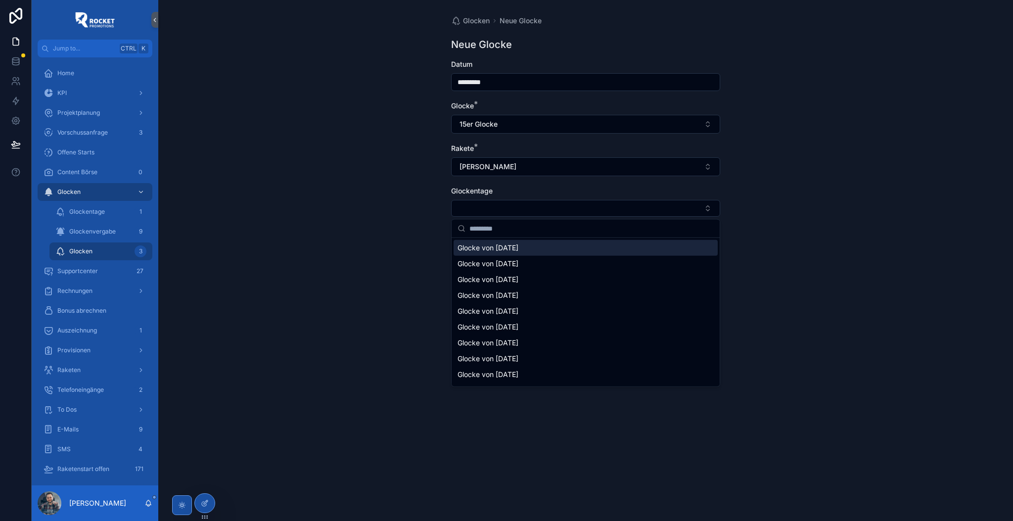
click at [500, 247] on span "Glocke von 30/09/2025" at bounding box center [487, 248] width 61 height 10
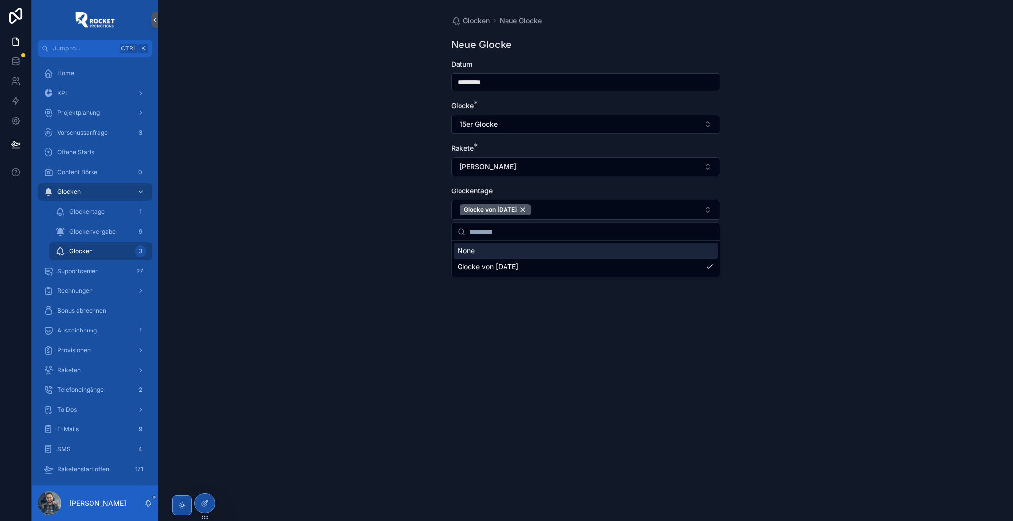
click at [400, 217] on div "Glocken Neue Glocke Neue Glocke Datum ********* Glocke * 15er Glocke Rakete * E…" at bounding box center [585, 260] width 854 height 521
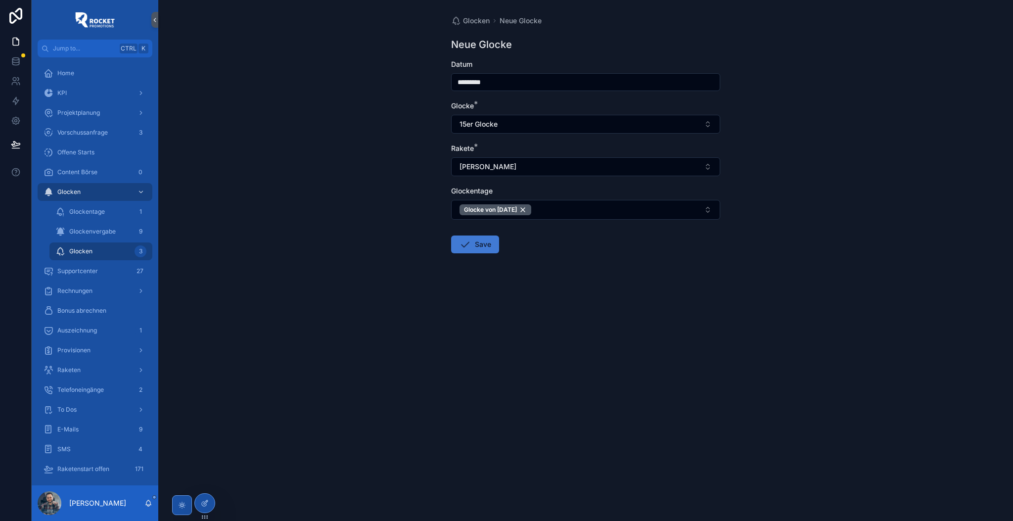
click at [480, 246] on button "Save" at bounding box center [475, 244] width 48 height 18
click at [114, 229] on span "Glockenvergabe" at bounding box center [92, 231] width 46 height 8
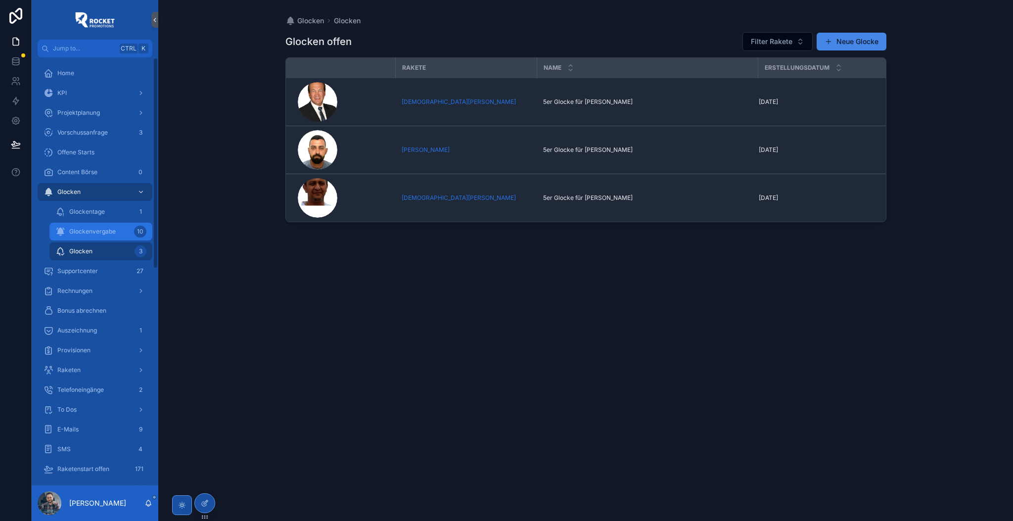
drag, startPoint x: 83, startPoint y: 228, endPoint x: 89, endPoint y: 226, distance: 5.8
click at [83, 228] on span "Glockenvergabe" at bounding box center [92, 231] width 46 height 8
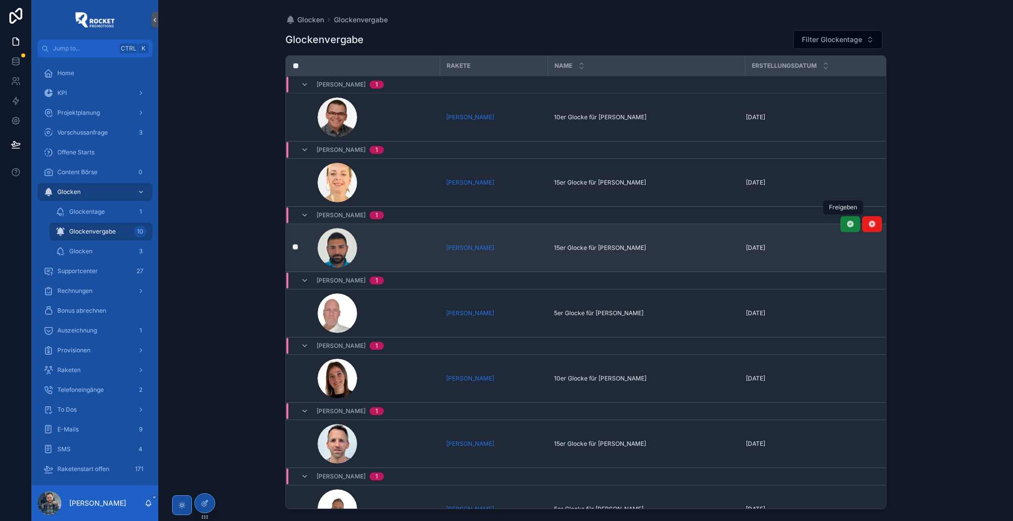
click at [846, 223] on icon "scrollable content" at bounding box center [850, 224] width 8 height 8
click at [846, 224] on icon "scrollable content" at bounding box center [850, 224] width 8 height 8
click at [846, 227] on icon "scrollable content" at bounding box center [850, 225] width 8 height 8
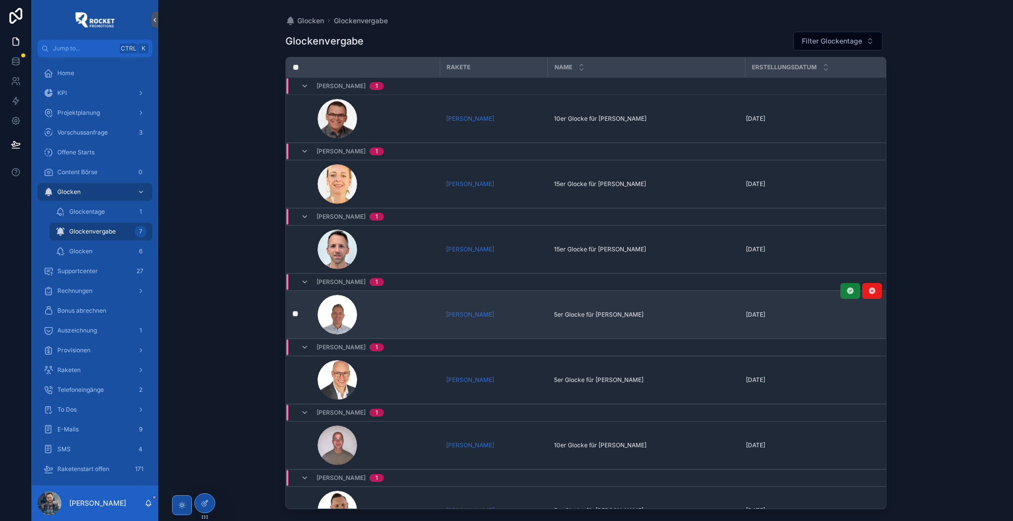
click at [846, 293] on icon "scrollable content" at bounding box center [850, 291] width 8 height 8
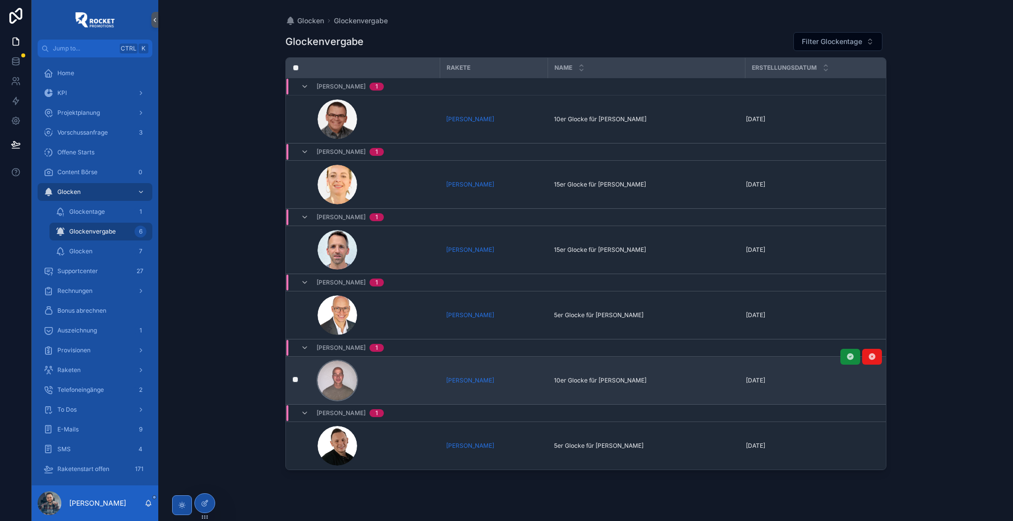
click at [328, 379] on div "scrollable content" at bounding box center [337, 380] width 40 height 40
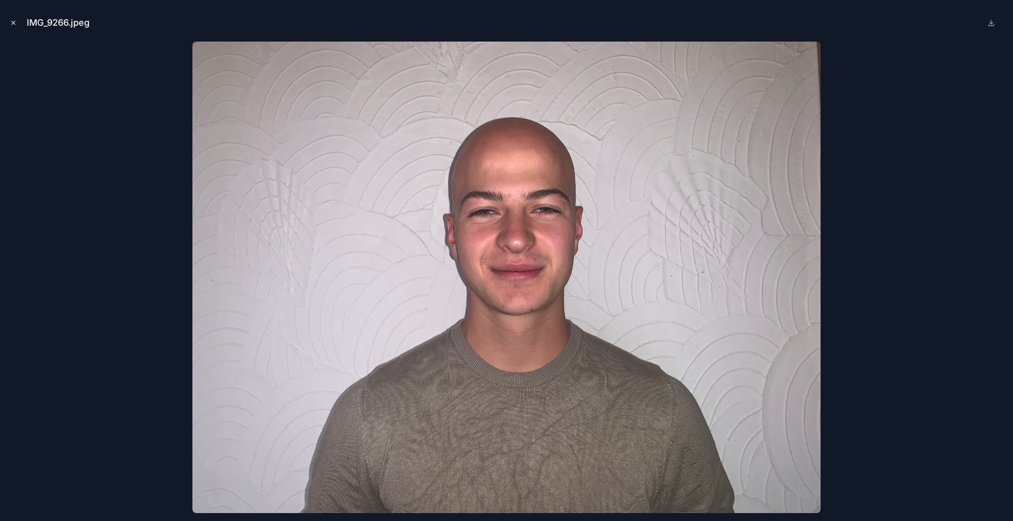
click at [16, 23] on icon "Close modal" at bounding box center [13, 22] width 7 height 7
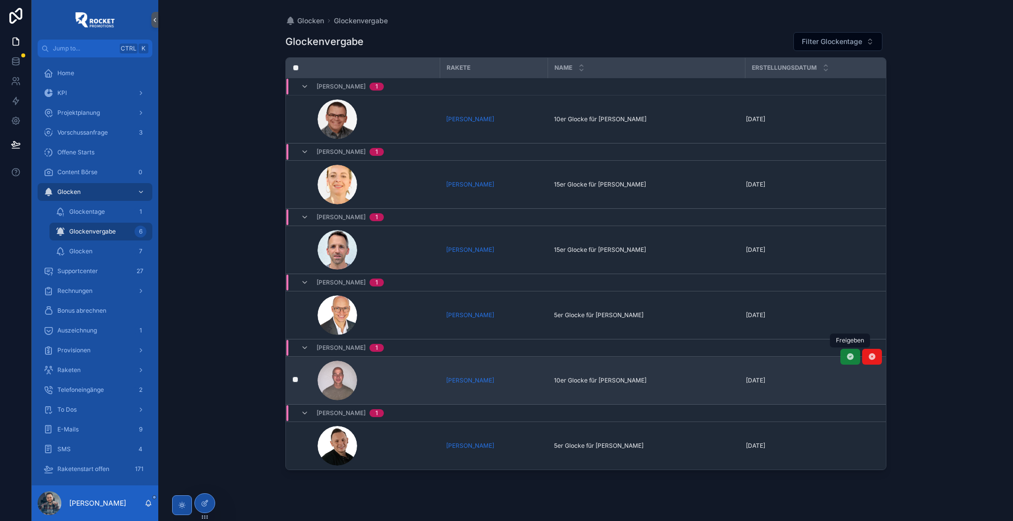
click at [846, 356] on icon "scrollable content" at bounding box center [850, 357] width 8 height 8
click at [823, 16] on icon "Close toast" at bounding box center [823, 18] width 6 height 6
click at [770, 21] on div "Glocken Glockenvergabe" at bounding box center [585, 21] width 601 height 10
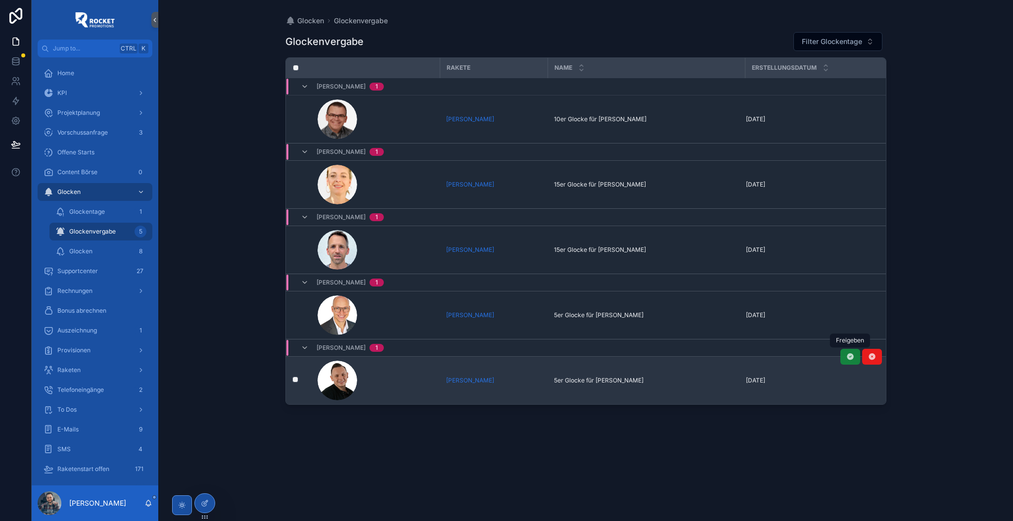
click at [846, 359] on icon "scrollable content" at bounding box center [850, 357] width 8 height 8
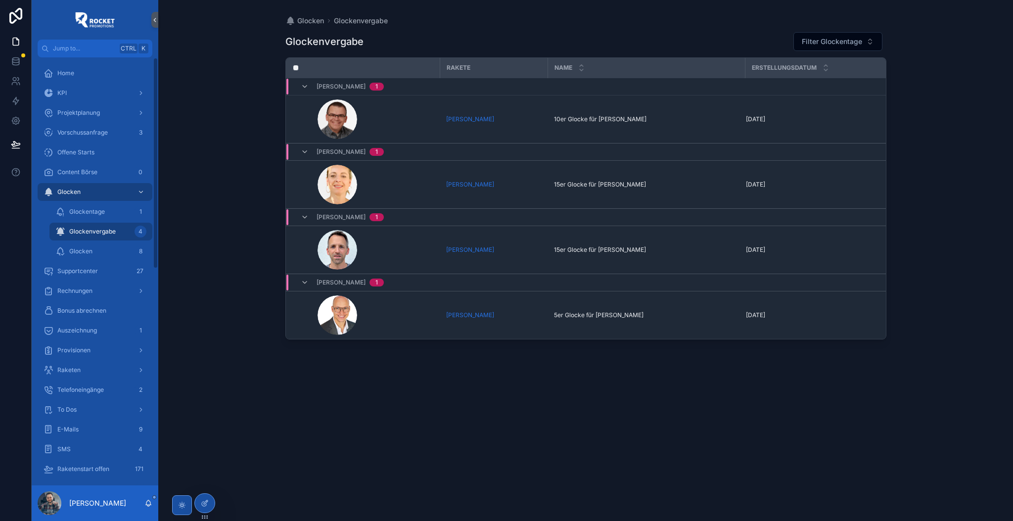
click at [104, 229] on span "Glockenvergabe" at bounding box center [92, 231] width 46 height 8
click at [79, 243] on div "Glocken 8" at bounding box center [100, 251] width 91 height 16
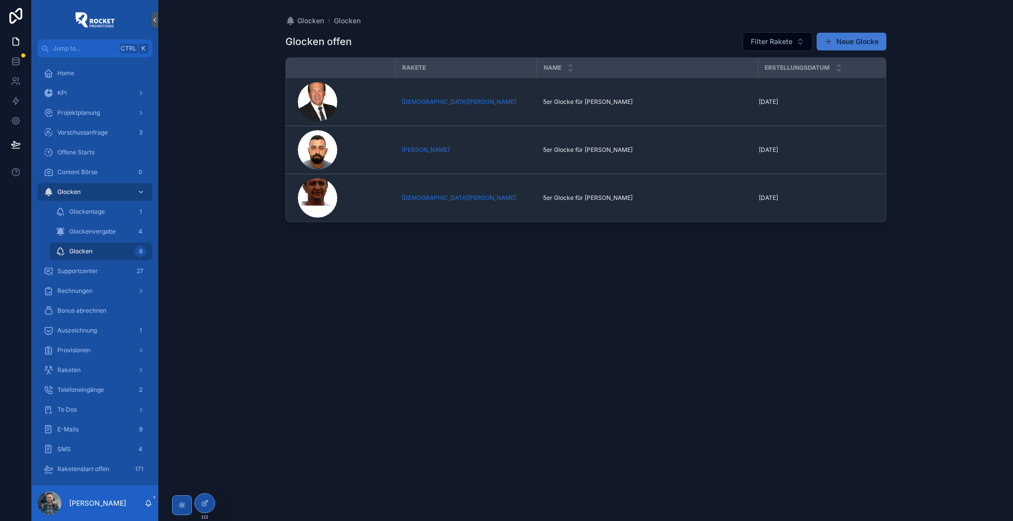
click at [844, 40] on button "Neue Glocke" at bounding box center [851, 42] width 70 height 18
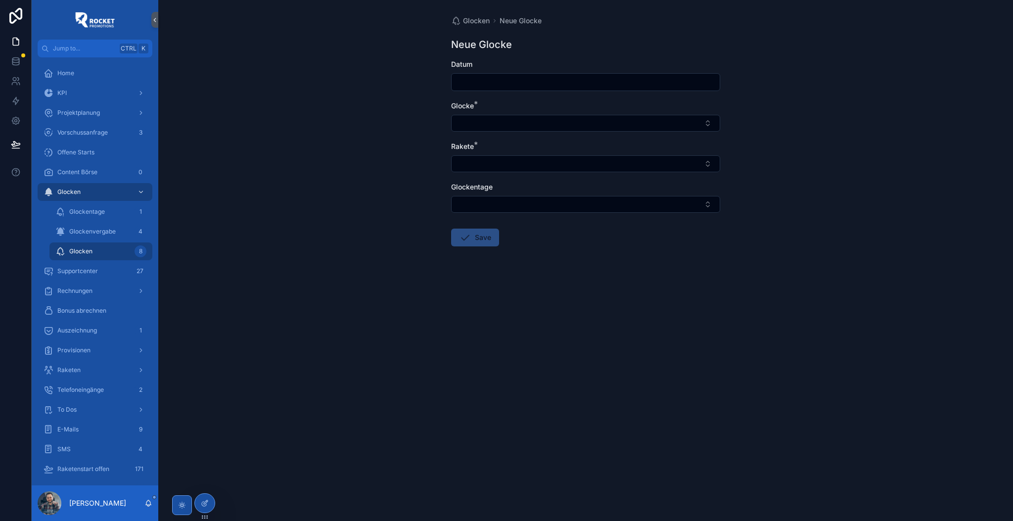
click at [528, 89] on div "scrollable content" at bounding box center [585, 82] width 269 height 18
click at [528, 83] on input "scrollable content" at bounding box center [585, 82] width 268 height 14
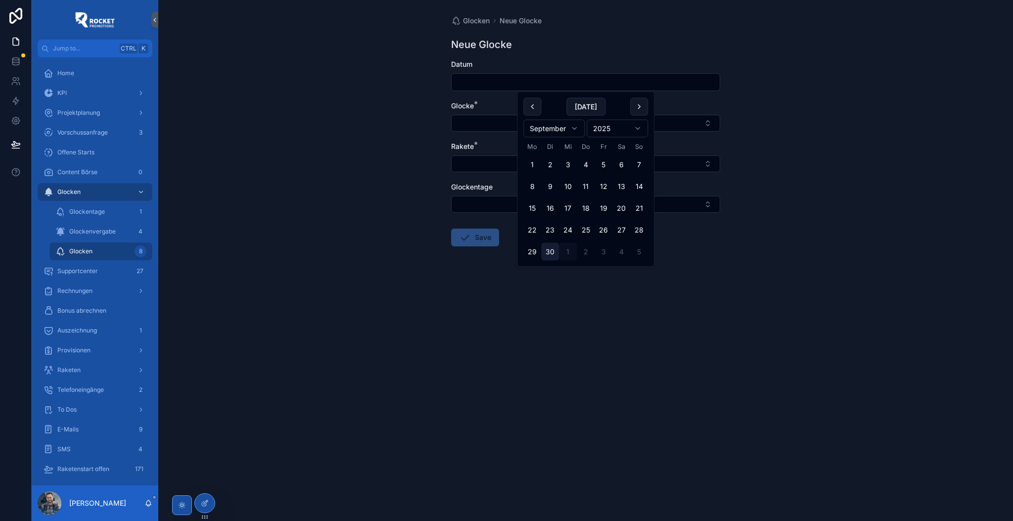
click at [551, 252] on button "30" at bounding box center [550, 252] width 18 height 18
type input "*********"
click at [489, 127] on button "Select Button" at bounding box center [585, 123] width 269 height 17
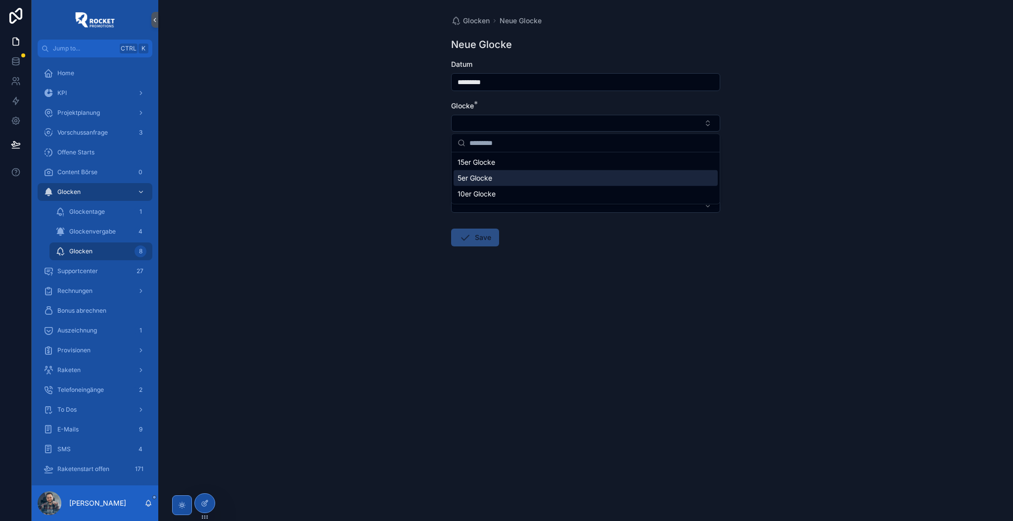
click at [478, 177] on span "5er Glocke" at bounding box center [474, 178] width 35 height 10
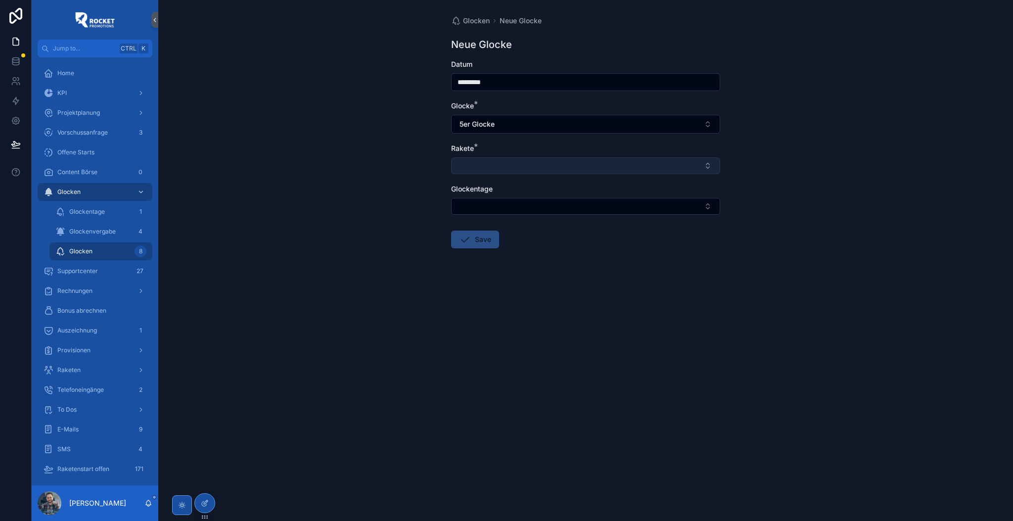
click at [480, 166] on button "Select Button" at bounding box center [585, 165] width 269 height 17
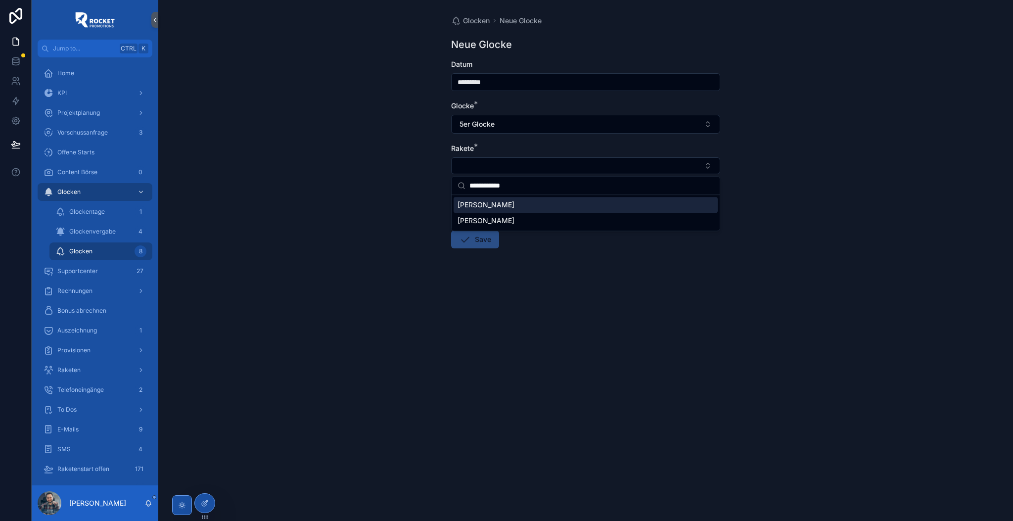
type input "**********"
click at [479, 203] on span "Mark Krassek" at bounding box center [485, 205] width 57 height 10
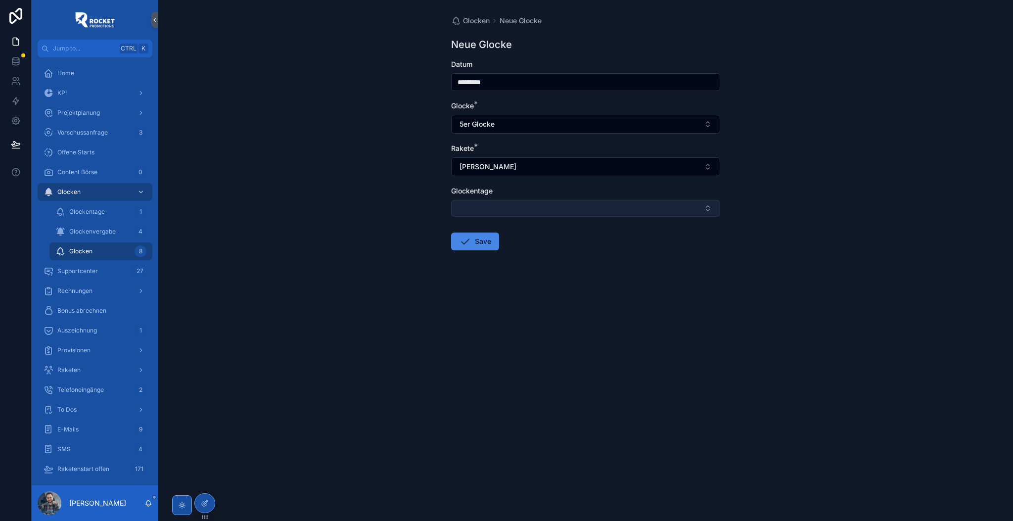
click at [480, 208] on button "Select Button" at bounding box center [585, 208] width 269 height 17
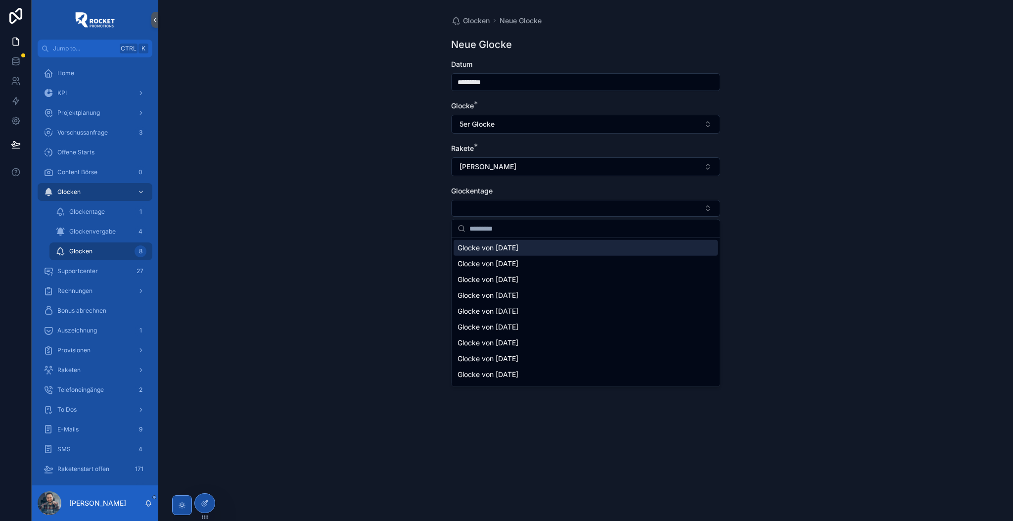
click at [508, 246] on span "Glocke von 30/09/2025" at bounding box center [487, 248] width 61 height 10
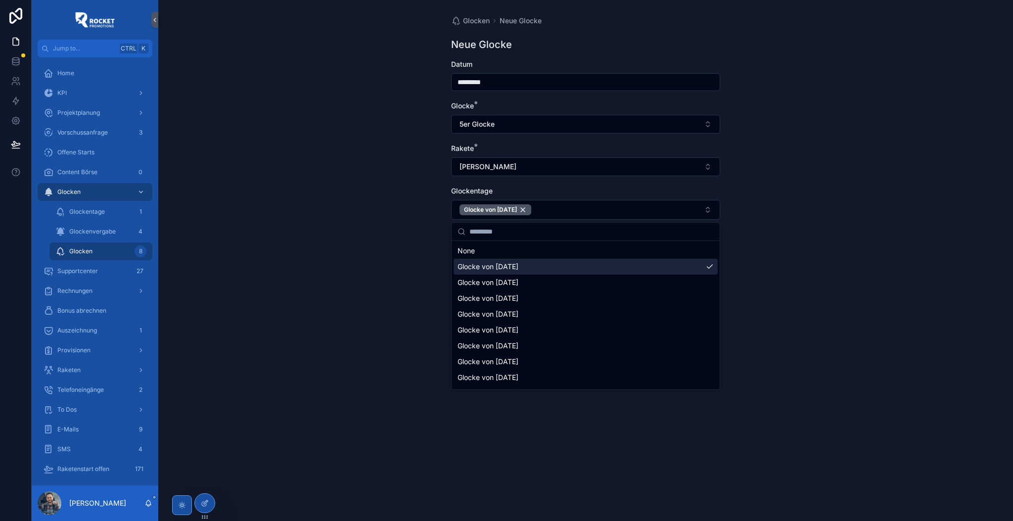
click at [426, 257] on div "Glocken Neue Glocke Neue Glocke Datum ********* Glocke * 5er Glocke Rakete * Ma…" at bounding box center [585, 260] width 854 height 521
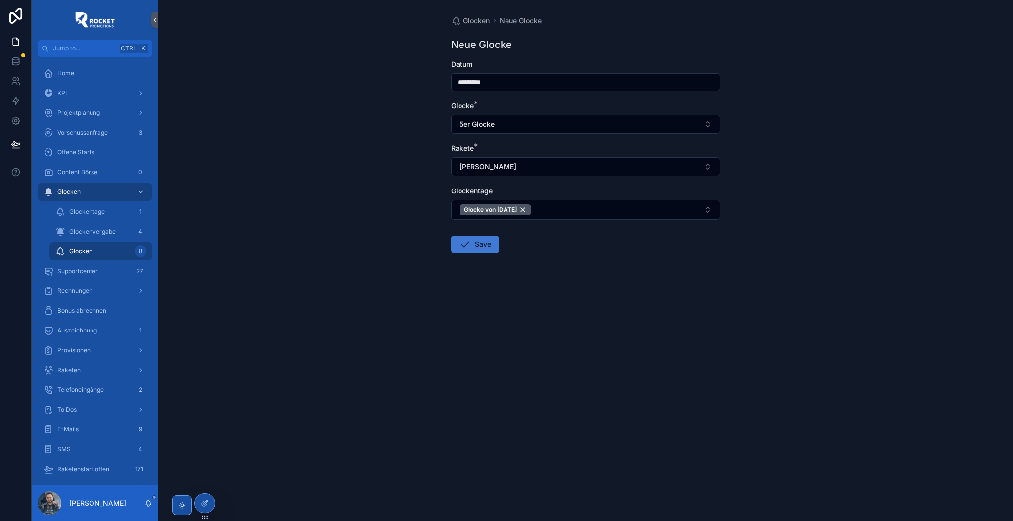
click at [478, 247] on button "Save" at bounding box center [475, 244] width 48 height 18
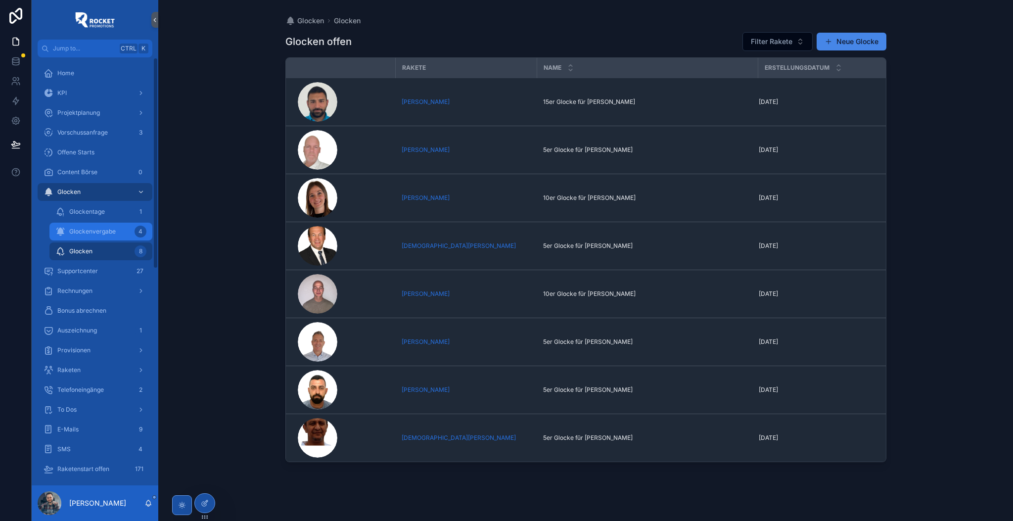
click at [98, 226] on div "Glockenvergabe 4" at bounding box center [100, 231] width 91 height 16
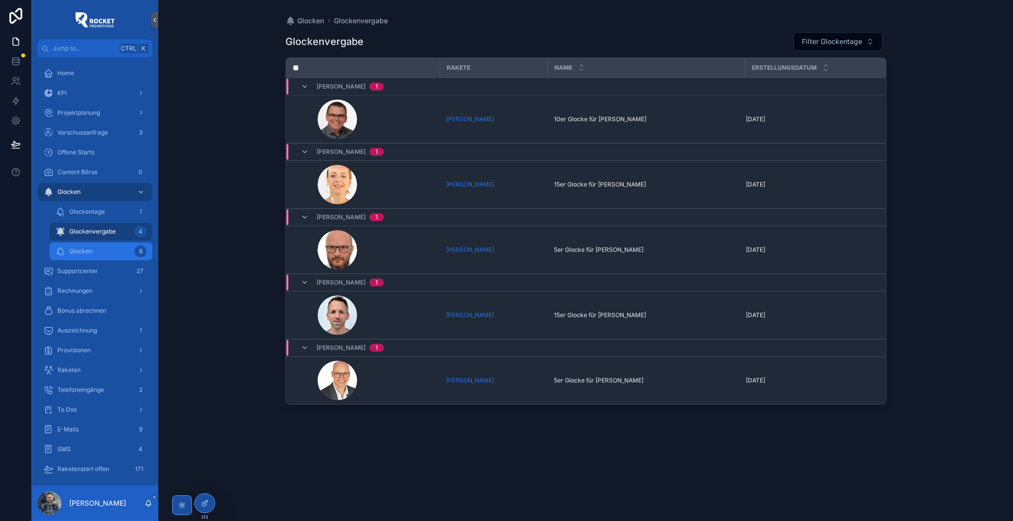
click at [96, 248] on div "Glocken 8" at bounding box center [100, 251] width 91 height 16
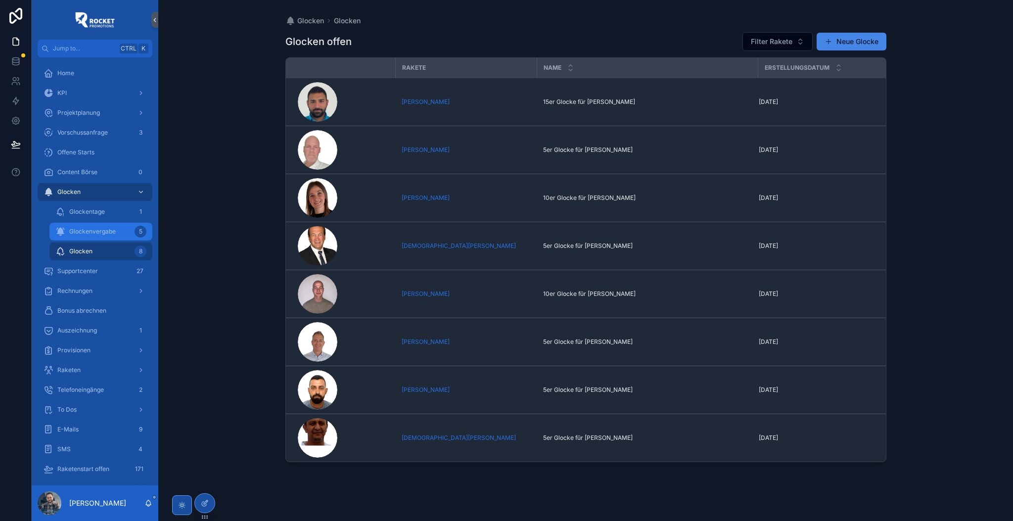
click at [102, 234] on span "Glockenvergabe" at bounding box center [92, 231] width 46 height 8
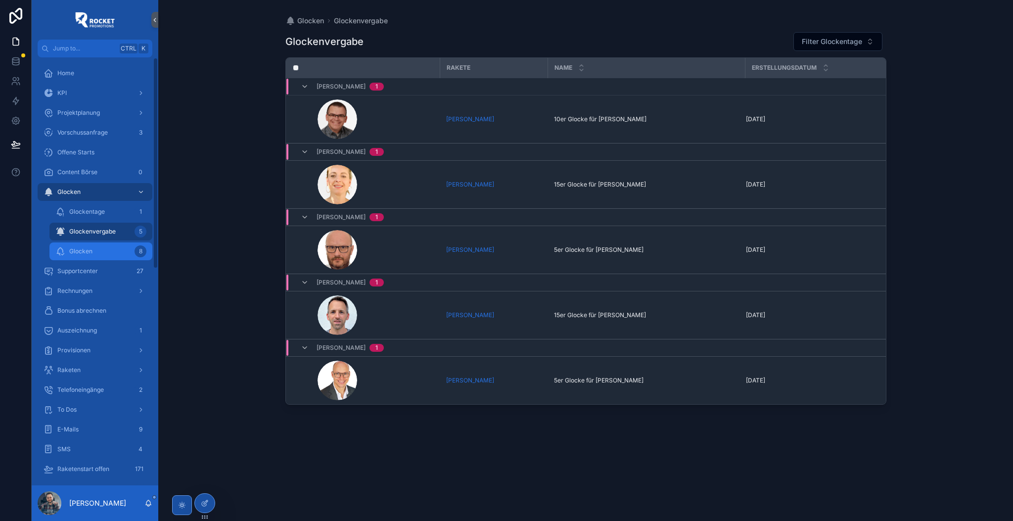
click at [93, 254] on div "Glocken 8" at bounding box center [100, 251] width 91 height 16
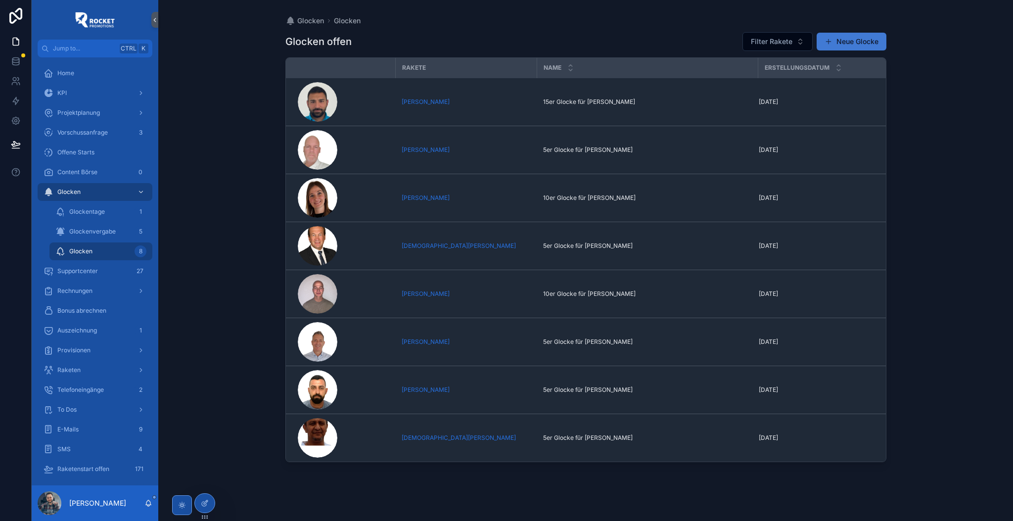
click at [840, 36] on button "Neue Glocke" at bounding box center [851, 42] width 70 height 18
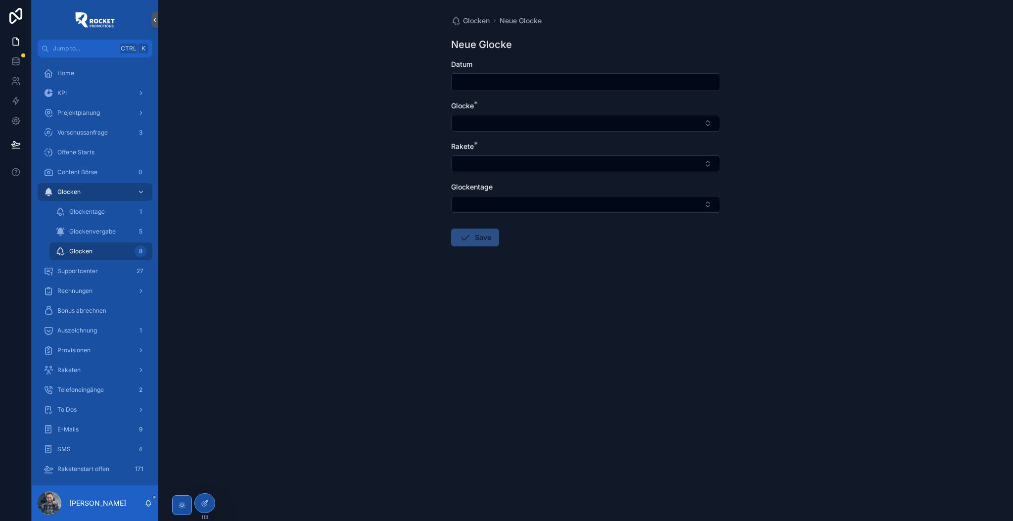
click at [531, 82] on input "scrollable content" at bounding box center [585, 82] width 268 height 14
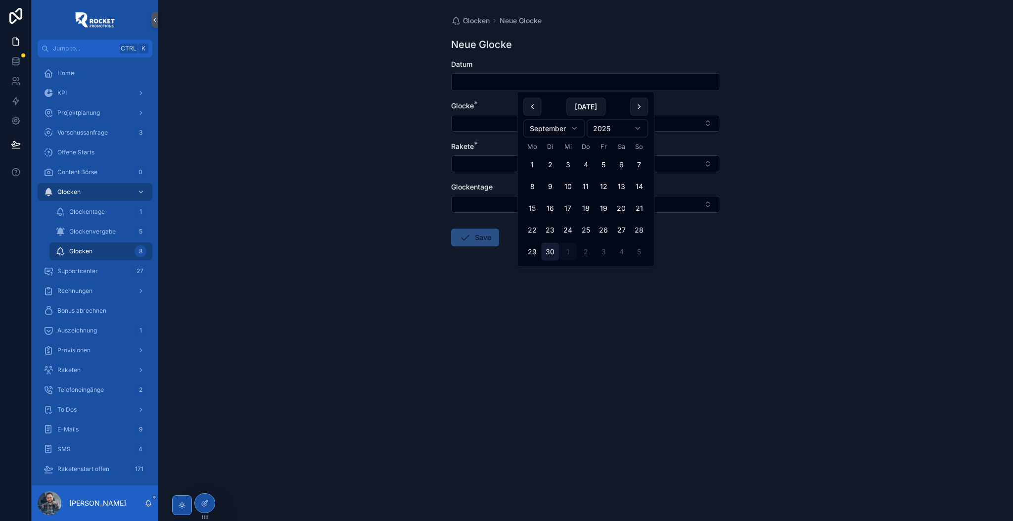
click at [549, 248] on button "30" at bounding box center [550, 252] width 18 height 18
type input "*********"
click at [496, 123] on button "Select Button" at bounding box center [585, 123] width 269 height 17
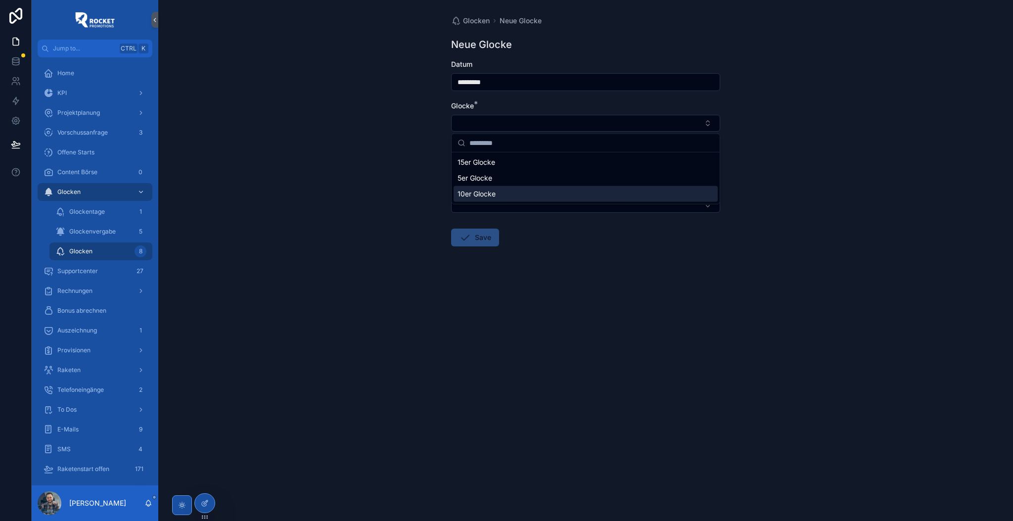
click at [489, 191] on span "10er Glocke" at bounding box center [476, 194] width 38 height 10
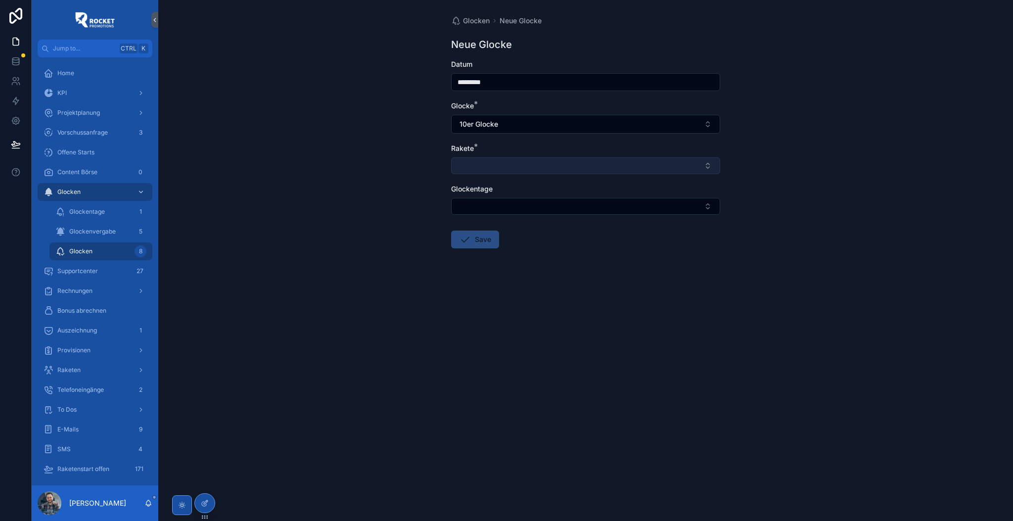
click at [481, 166] on button "Select Button" at bounding box center [585, 165] width 269 height 17
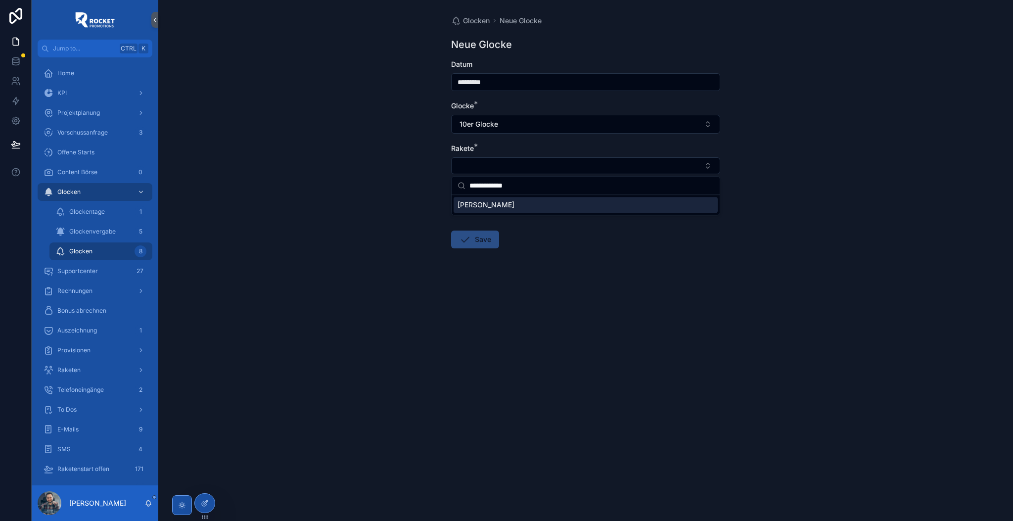
type input "**********"
click at [495, 200] on span "Dominik Beier" at bounding box center [485, 205] width 57 height 10
click at [470, 203] on button "Select Button" at bounding box center [585, 208] width 269 height 17
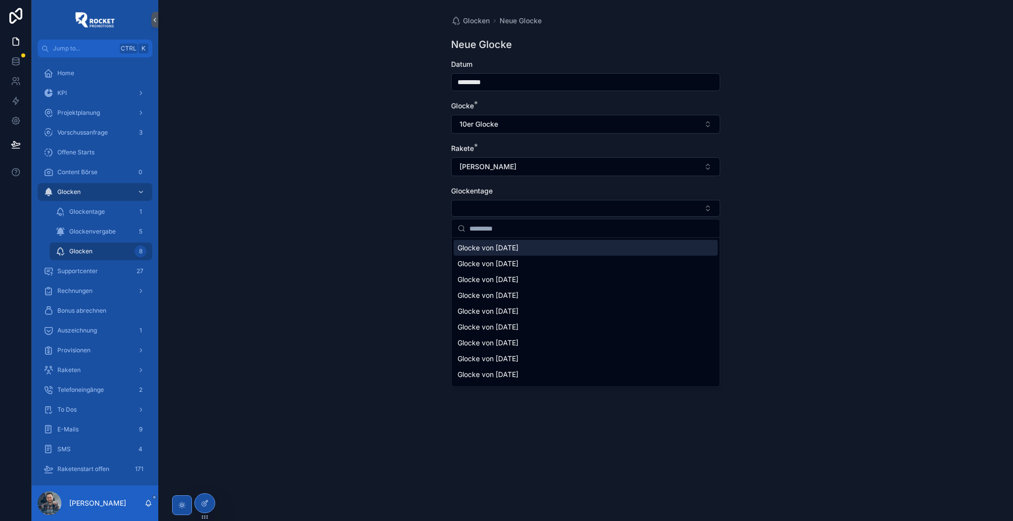
click at [489, 243] on span "Glocke von 30/09/2025" at bounding box center [487, 248] width 61 height 10
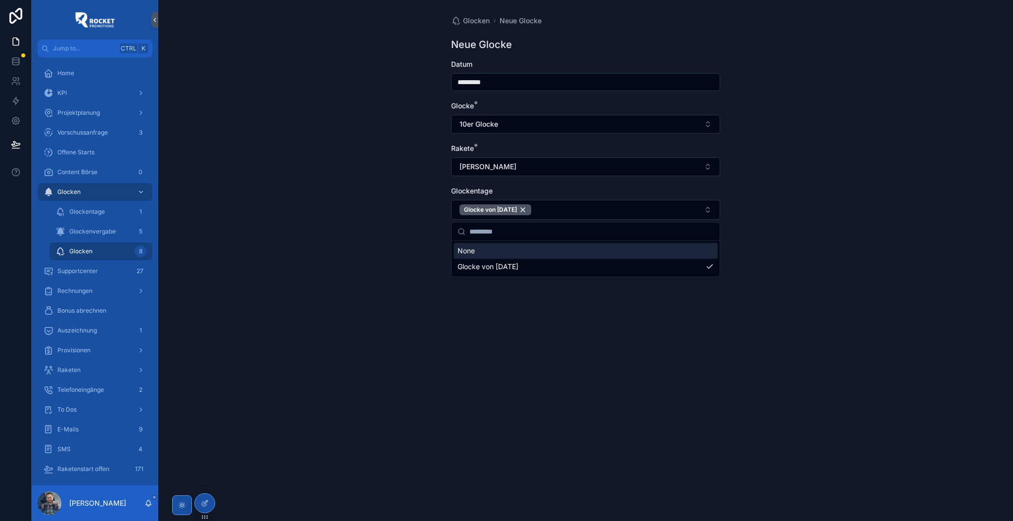
click at [377, 248] on div "Glocken Neue Glocke Neue Glocke Datum ********* Glocke * 10er Glocke Rakete * D…" at bounding box center [585, 260] width 854 height 521
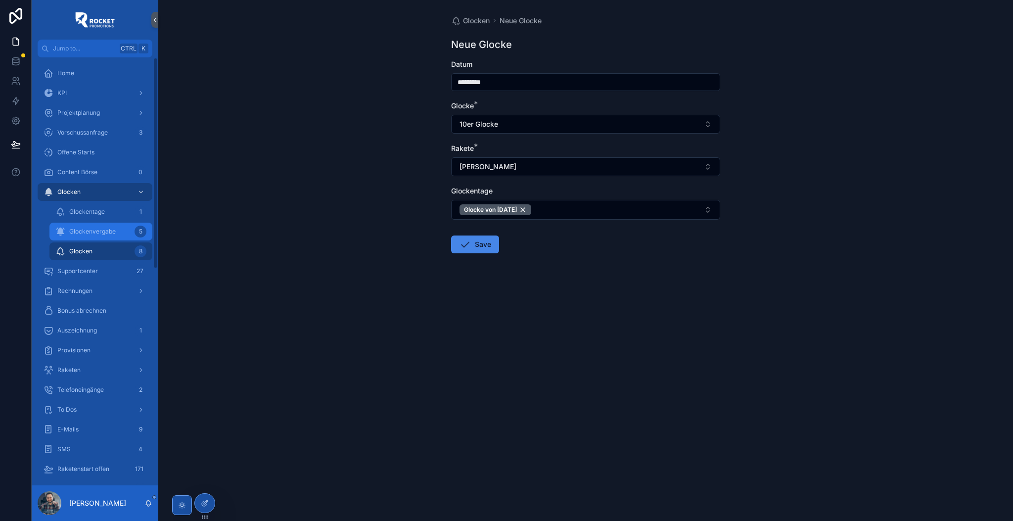
click at [99, 229] on span "Glockenvergabe" at bounding box center [92, 231] width 46 height 8
